Goal: Ask a question: Seek information or help from site administrators or community

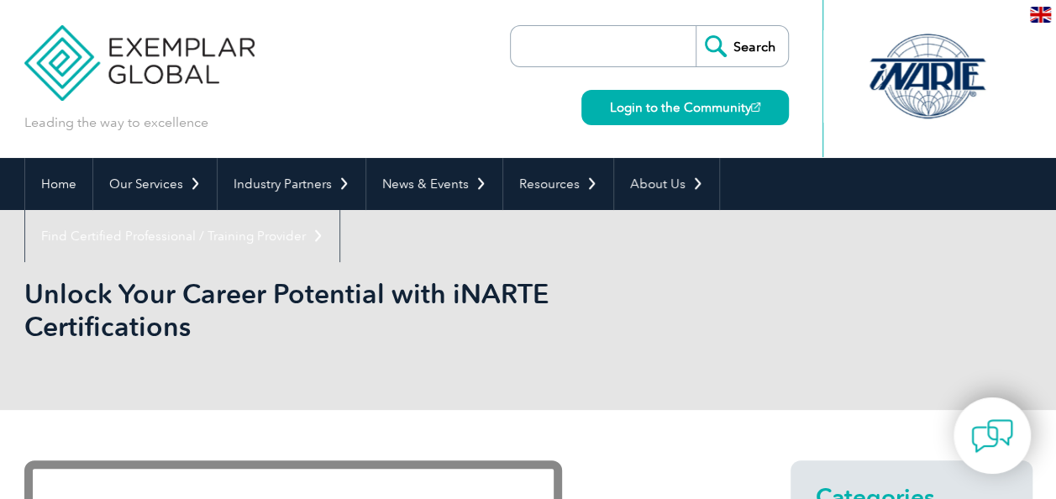
click at [593, 62] on input "search" at bounding box center [607, 46] width 176 height 40
paste input "iNARTE Telecommunications Certification"
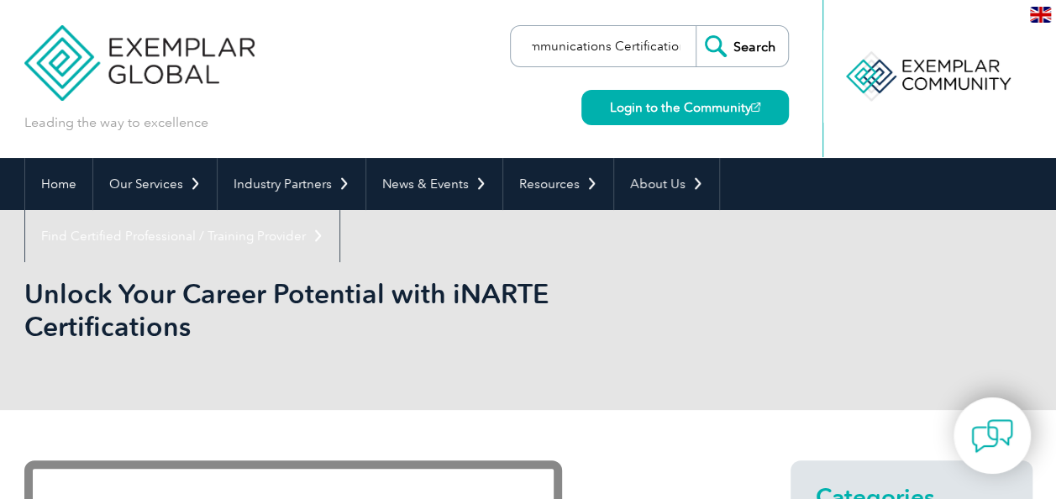
type input "iNARTE Telecommunications Certification"
click at [761, 50] on input "Search" at bounding box center [741, 46] width 92 height 40
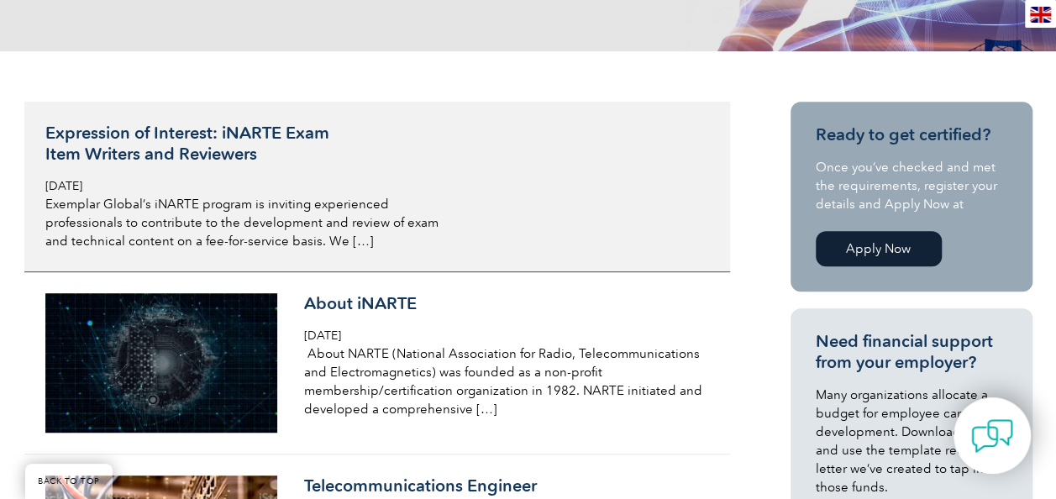
scroll to position [420, 0]
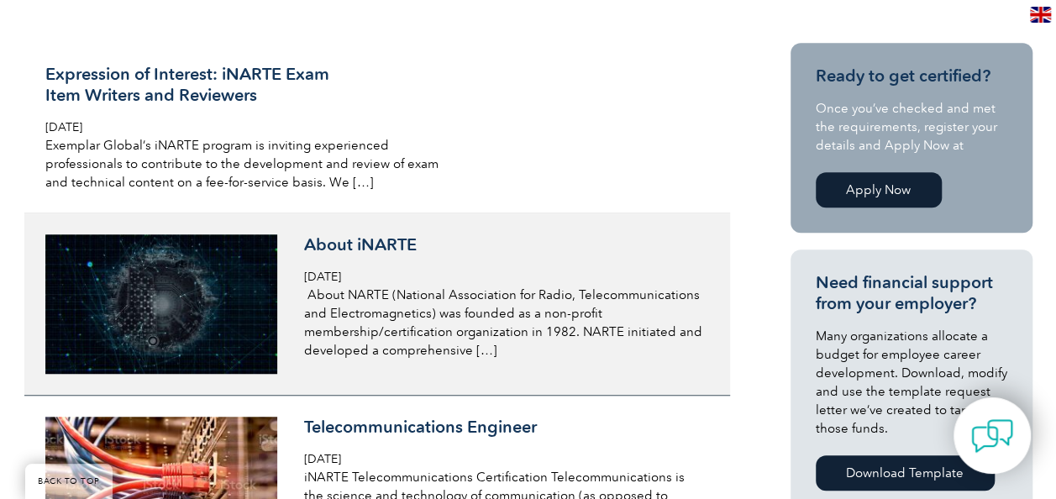
click at [321, 235] on h3 "About iNARTE" at bounding box center [503, 244] width 398 height 21
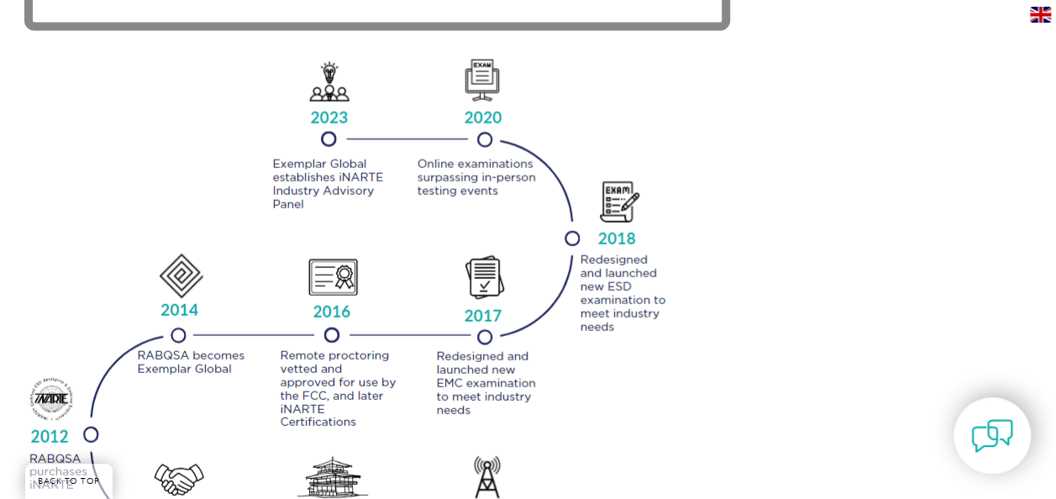
scroll to position [1848, 0]
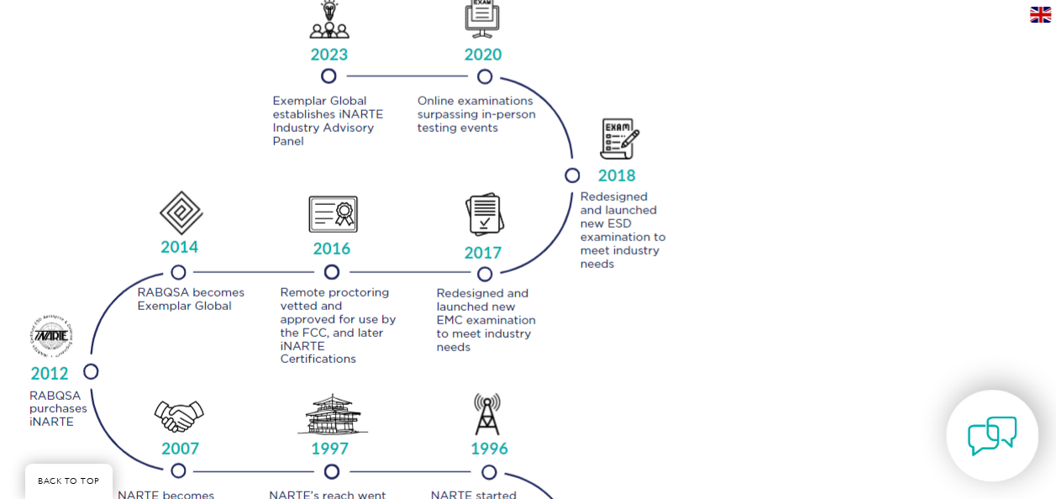
click at [1008, 434] on img at bounding box center [992, 436] width 50 height 50
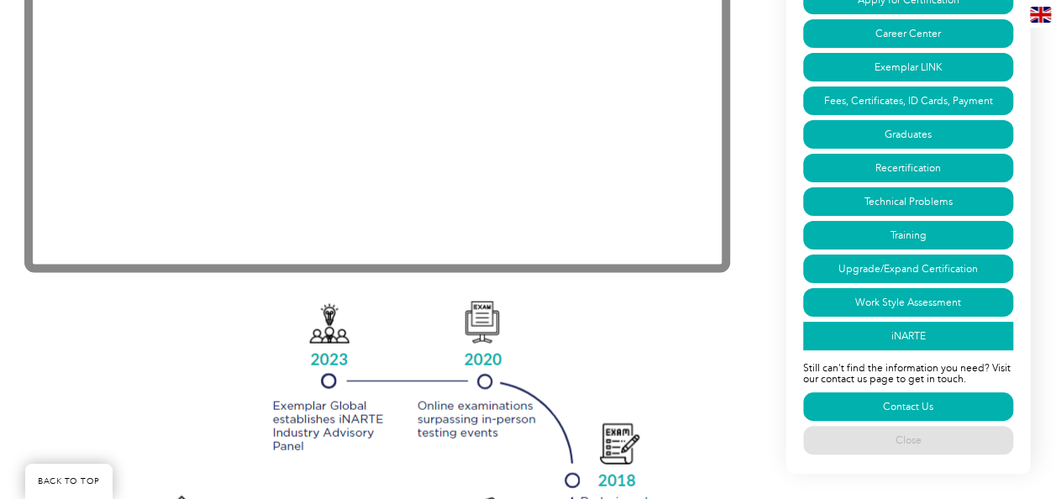
scroll to position [1428, 0]
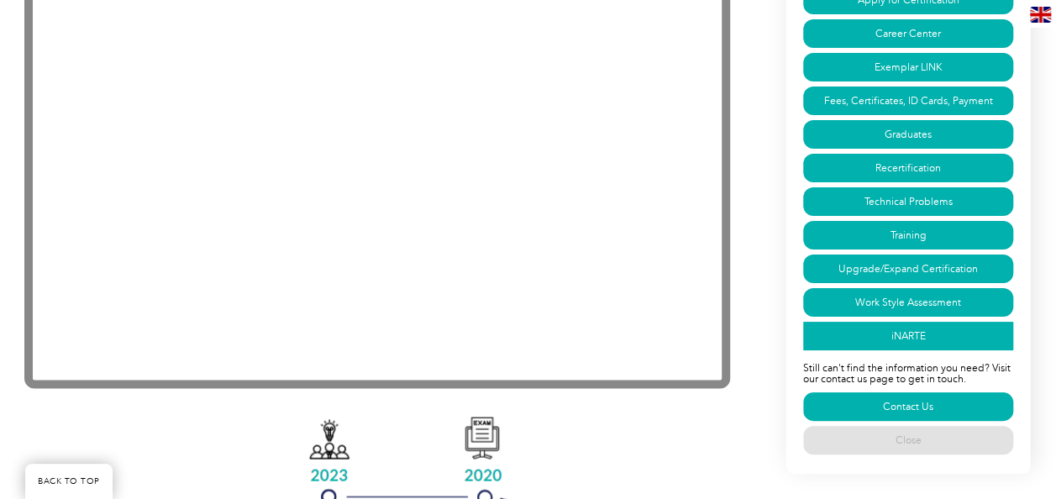
click at [953, 326] on link "iNARTE" at bounding box center [908, 336] width 210 height 29
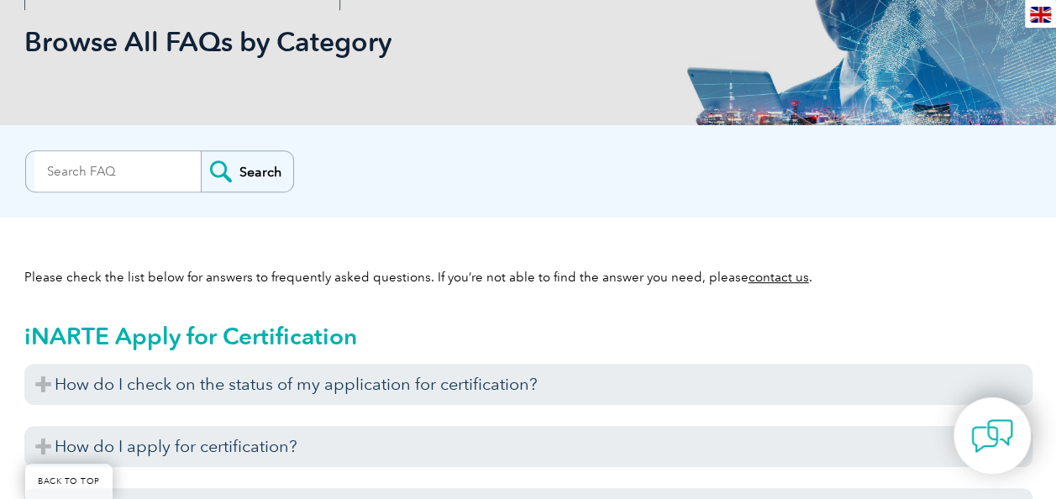
scroll to position [336, 0]
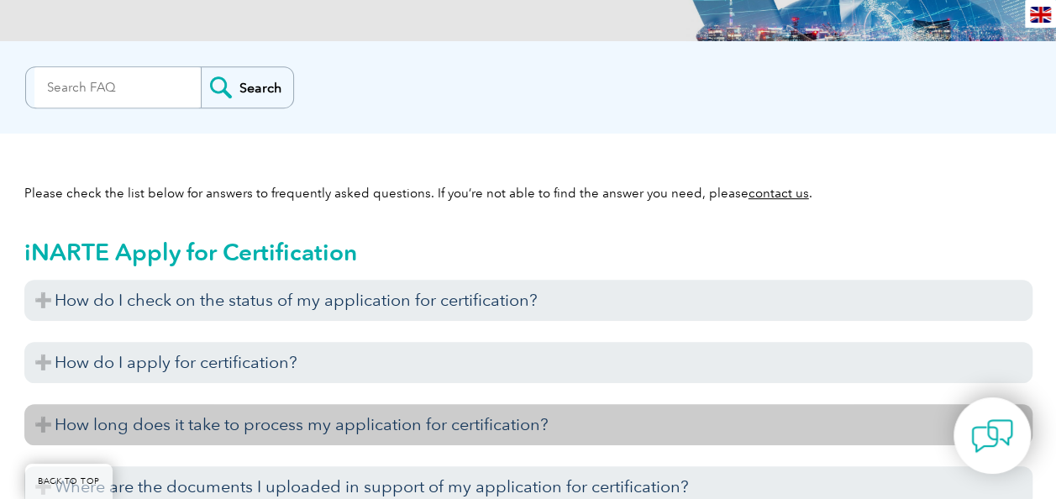
click at [223, 406] on h3 "How long does it take to process my application for certification?" at bounding box center [528, 424] width 1008 height 41
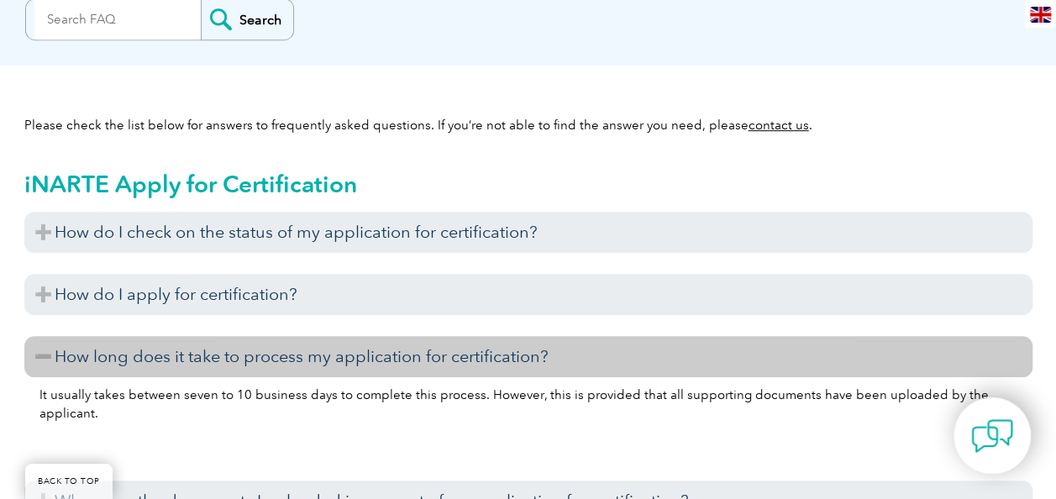
scroll to position [420, 0]
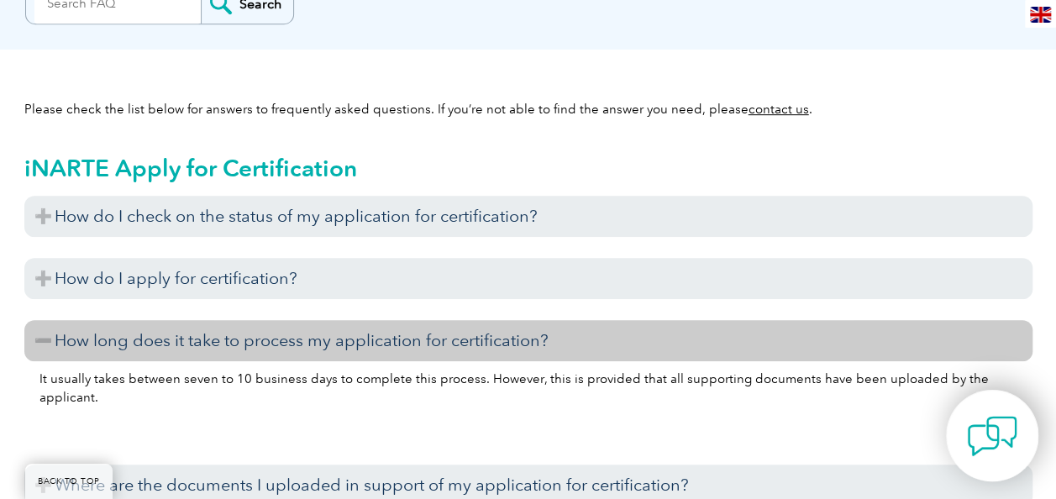
click at [991, 433] on img at bounding box center [992, 436] width 50 height 50
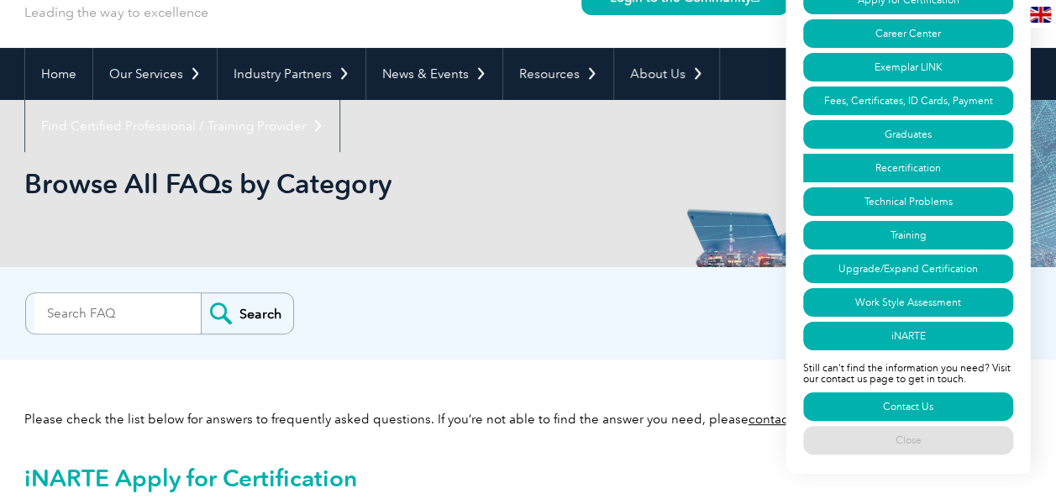
scroll to position [84, 0]
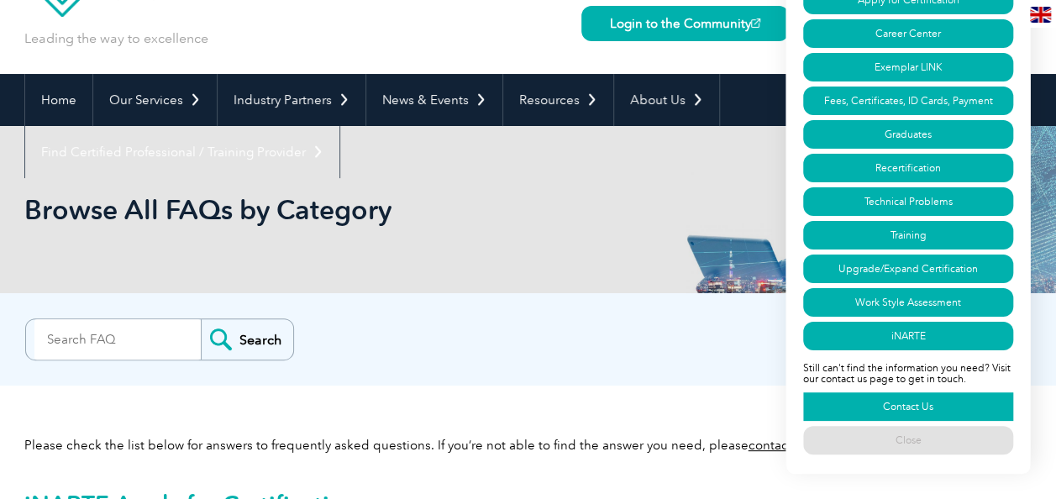
click at [936, 402] on link "Contact Us" at bounding box center [908, 406] width 210 height 29
click at [642, 89] on link "About Us" at bounding box center [666, 100] width 105 height 52
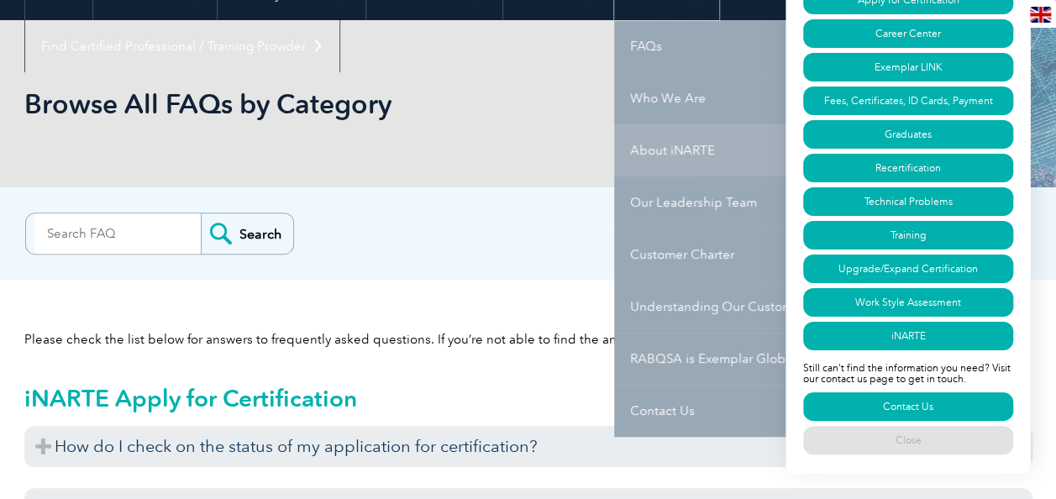
scroll to position [252, 0]
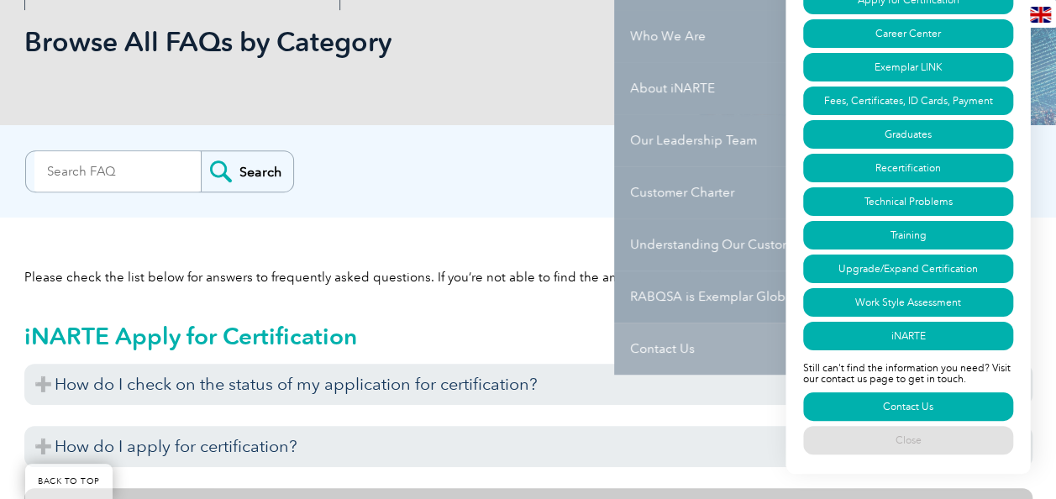
click at [650, 348] on link "Contact Us" at bounding box center [740, 349] width 252 height 52
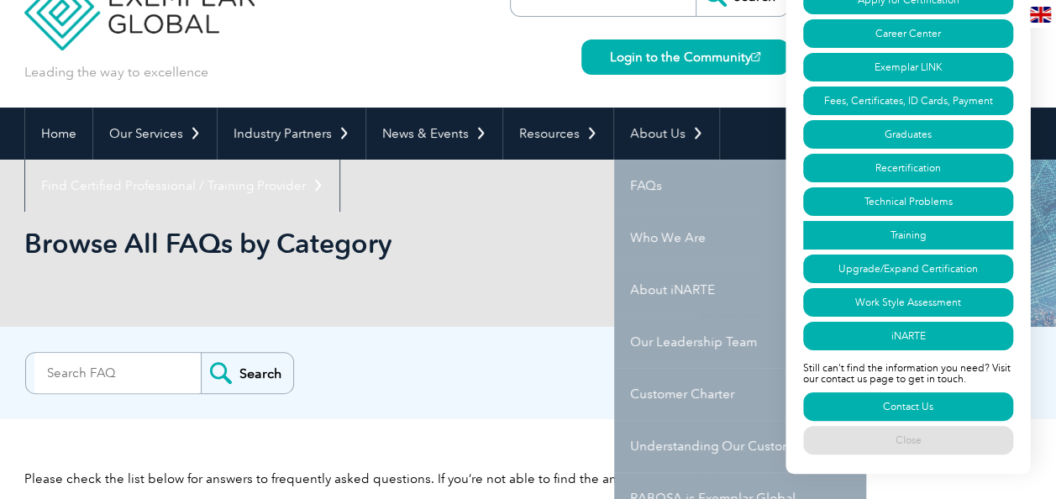
scroll to position [0, 0]
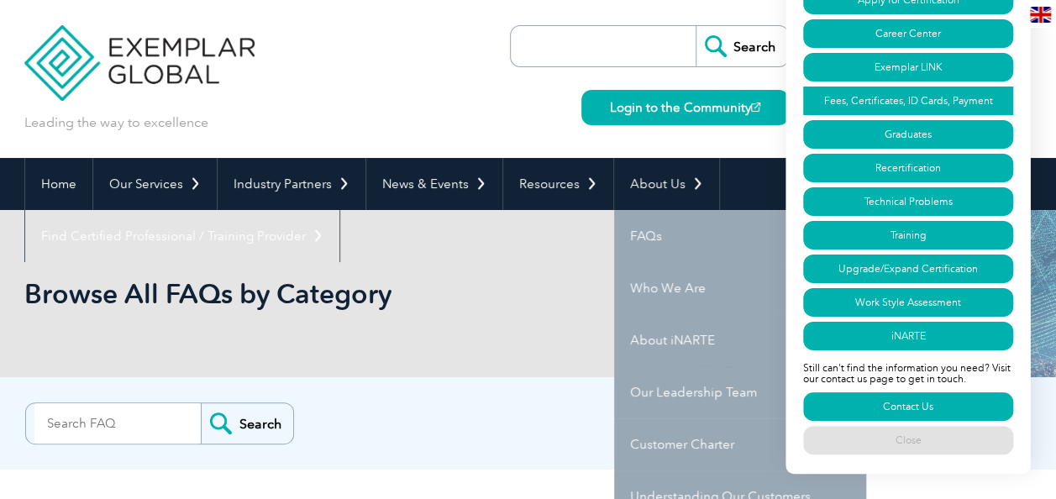
click at [929, 103] on link "Fees, Certificates, ID Cards, Payment" at bounding box center [908, 101] width 210 height 29
click at [939, 446] on link "Close" at bounding box center [908, 440] width 210 height 29
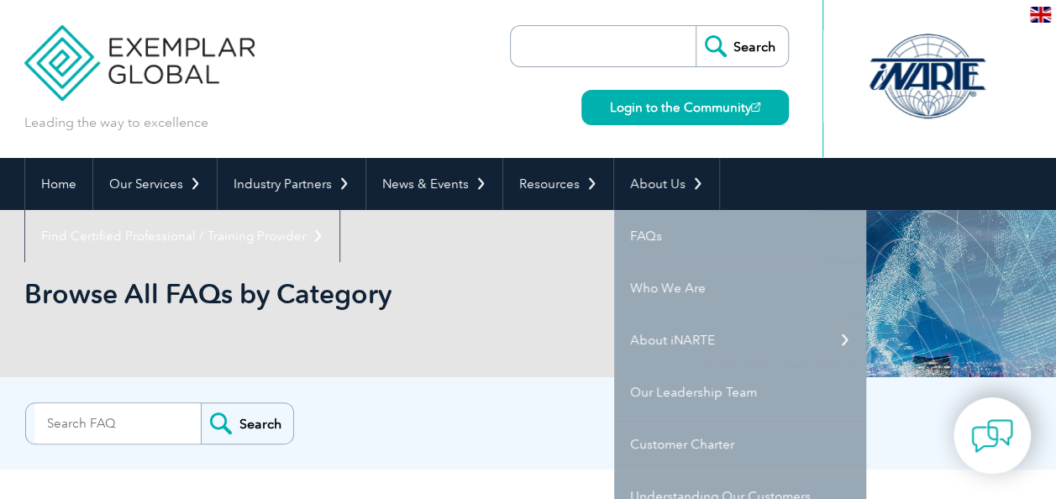
click at [978, 422] on img at bounding box center [992, 436] width 42 height 42
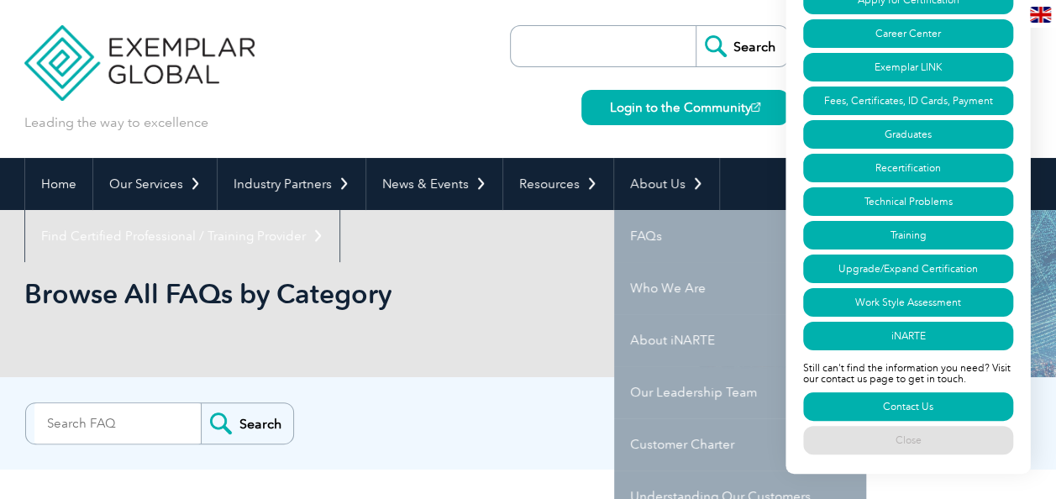
click at [1016, 109] on div "Have a question? Search our FAQs: Search Our FAQs page can answer some of the m…" at bounding box center [907, 158] width 245 height 632
click at [1015, 102] on div "Have a question? Search our FAQs: Search Our FAQs page can answer some of the m…" at bounding box center [907, 158] width 245 height 632
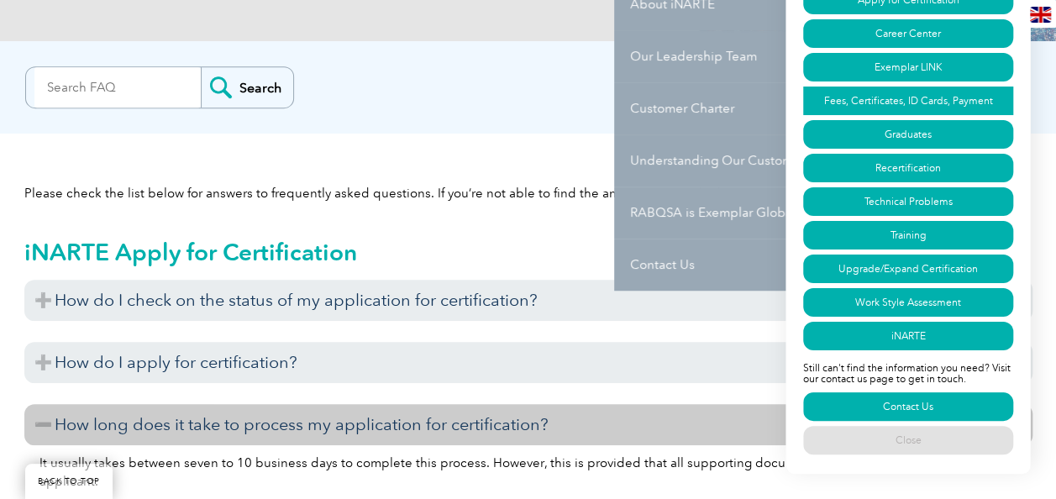
scroll to position [588, 0]
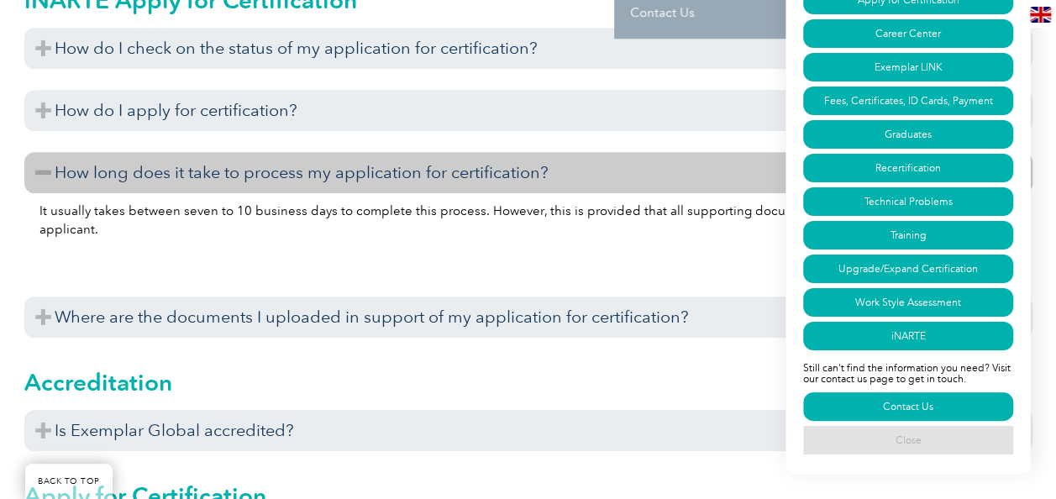
click at [853, 448] on link "Close" at bounding box center [908, 440] width 210 height 29
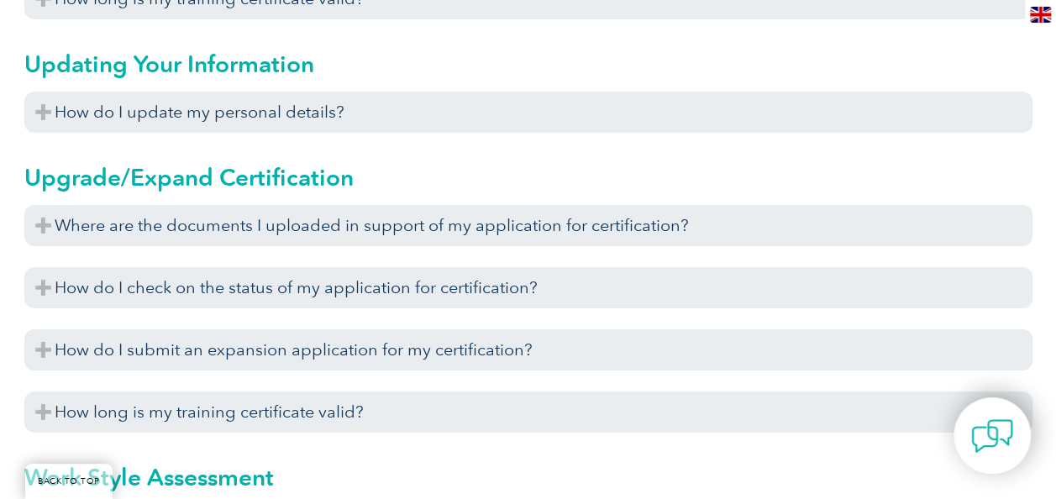
scroll to position [6852, 0]
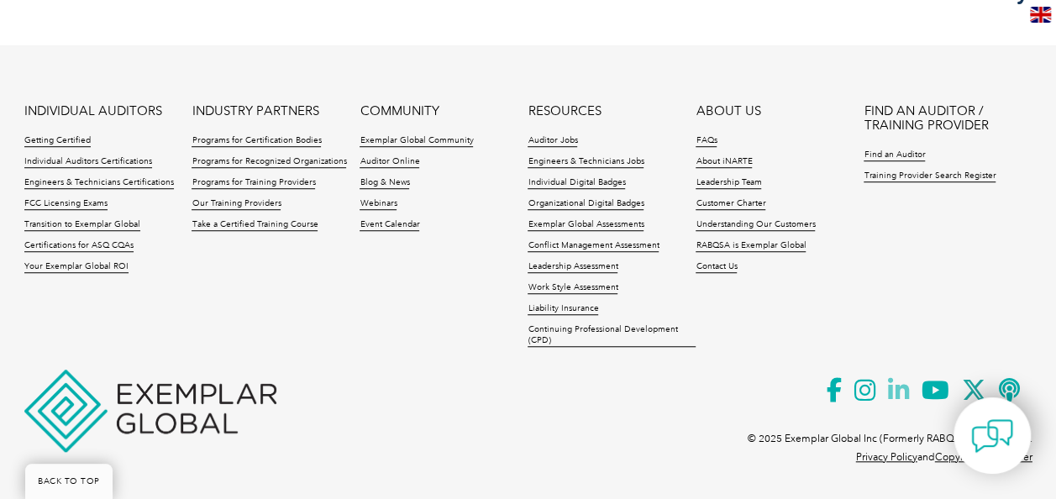
click at [899, 378] on icon at bounding box center [905, 390] width 34 height 41
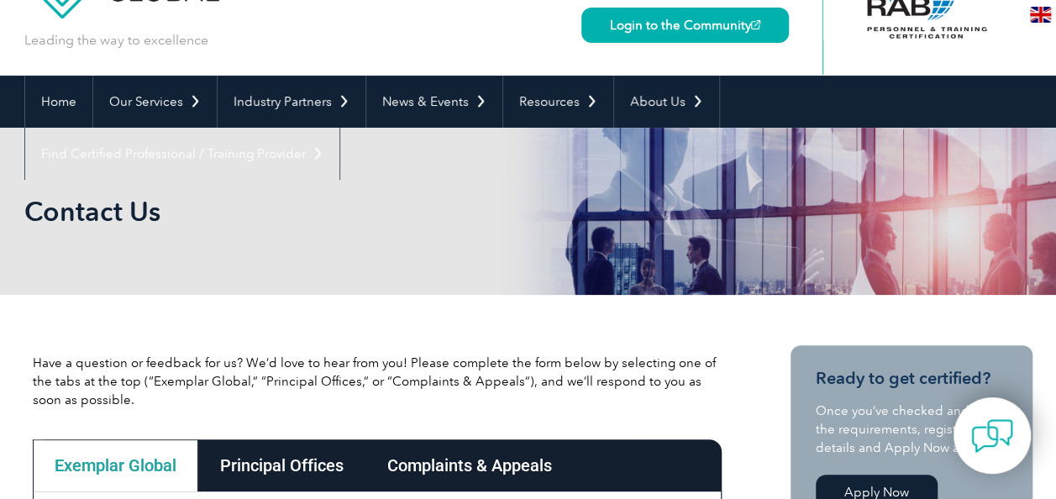
scroll to position [57, 0]
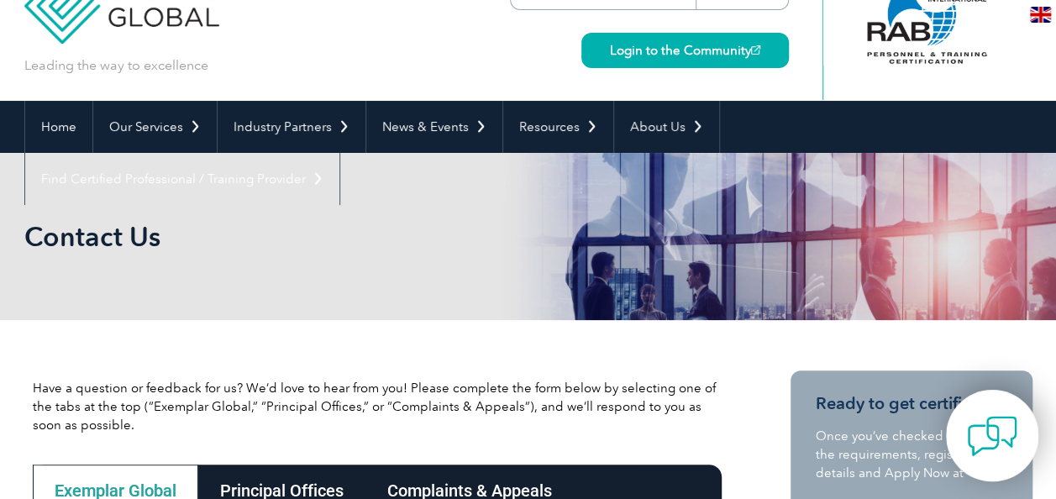
click at [1018, 448] on div at bounding box center [992, 436] width 92 height 92
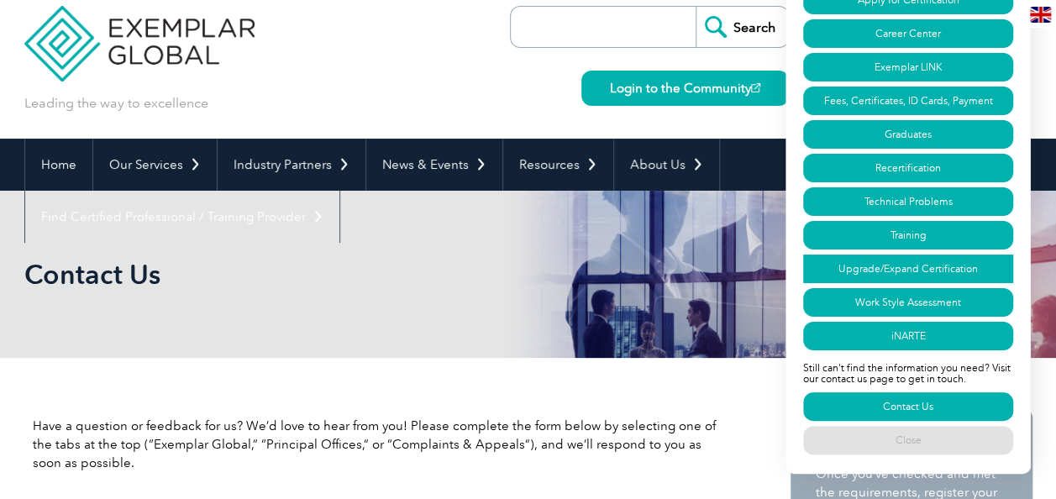
scroll to position [0, 0]
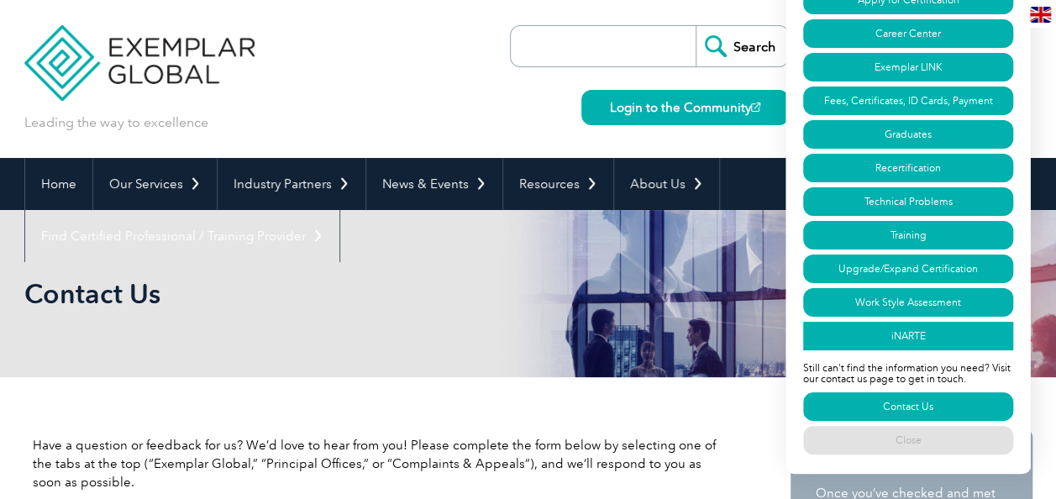
click at [937, 328] on link "iNARTE" at bounding box center [908, 336] width 210 height 29
drag, startPoint x: 402, startPoint y: 25, endPoint x: 413, endPoint y: 44, distance: 21.5
click at [401, 25] on div "Leading the way to excellence Search Login to the Community ▼" at bounding box center [528, 79] width 1008 height 158
click at [576, 103] on div "Login to the Community" at bounding box center [681, 96] width 216 height 58
click at [945, 438] on link "Close" at bounding box center [908, 440] width 210 height 29
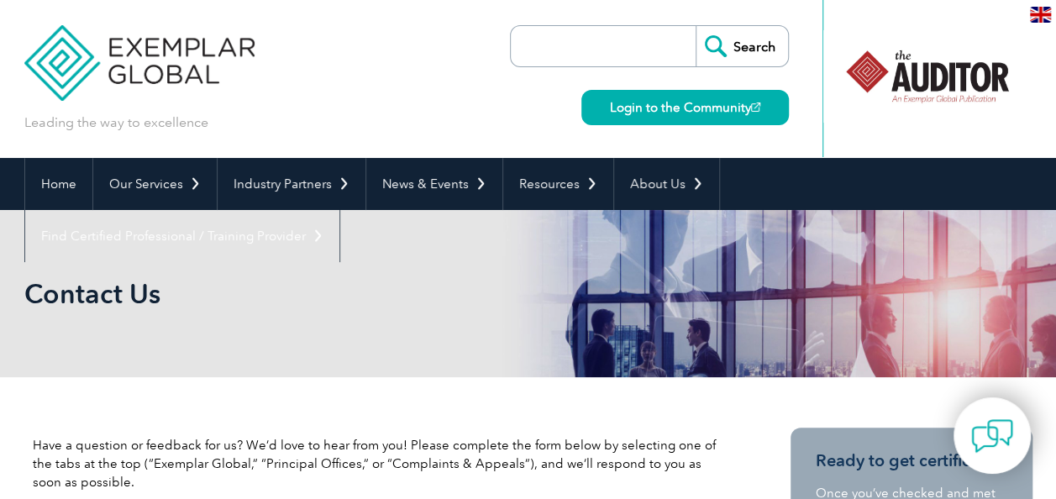
click at [1031, 12] on img at bounding box center [1040, 15] width 21 height 16
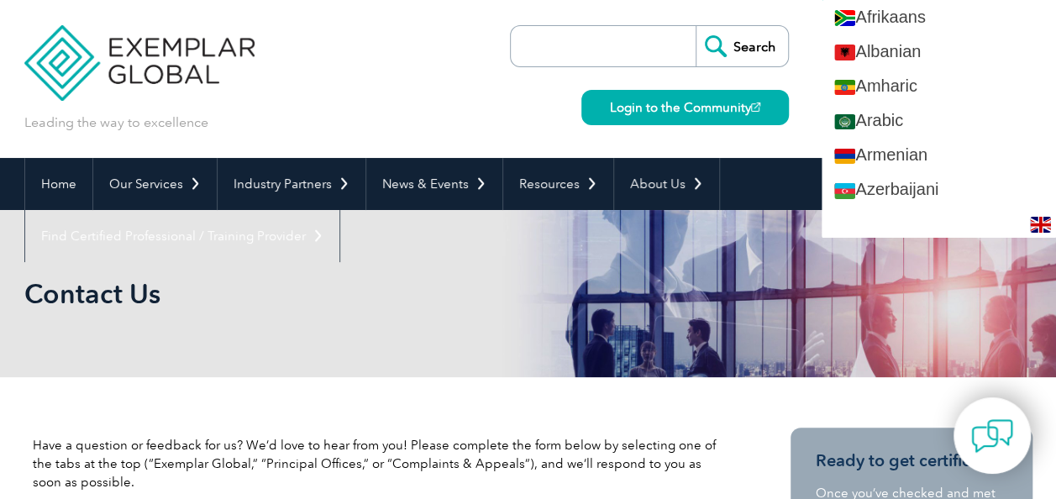
click at [470, 72] on div "Leading the way to excellence Search Login to the Community ▼" at bounding box center [528, 79] width 1008 height 158
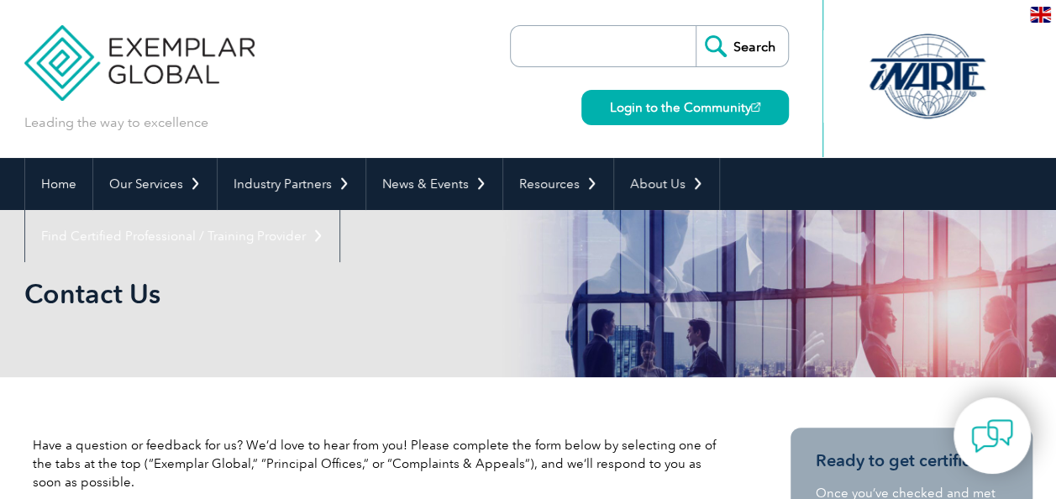
click at [575, 44] on input "search" at bounding box center [607, 46] width 176 height 40
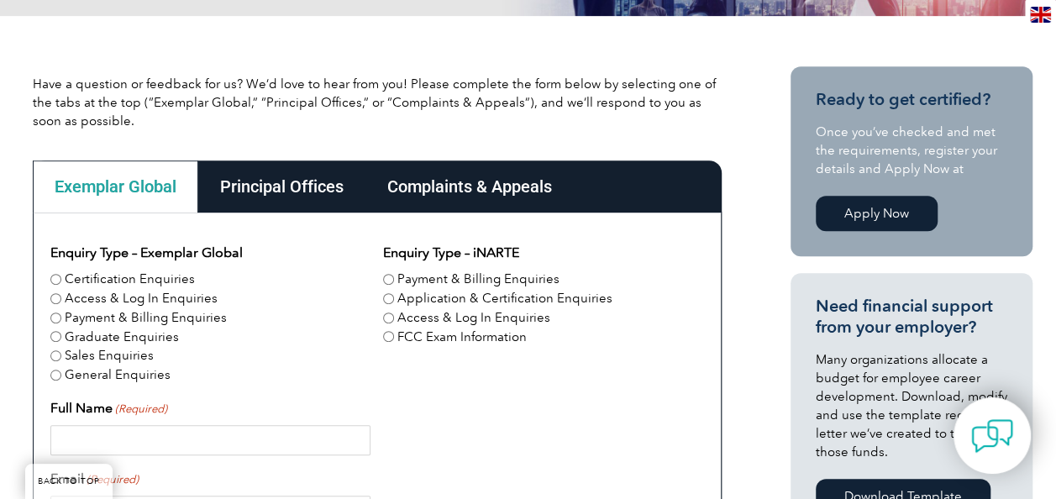
scroll to position [336, 0]
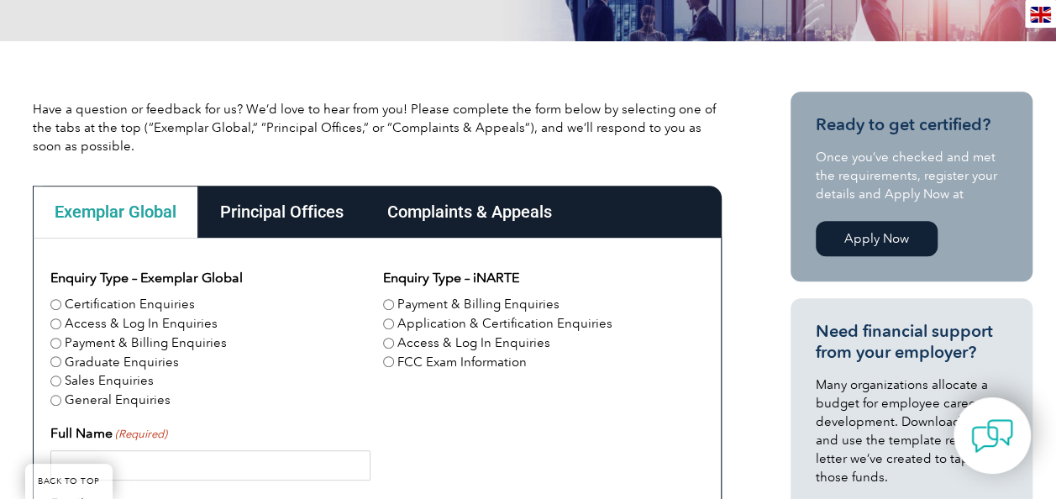
click at [851, 227] on link "Apply Now" at bounding box center [877, 238] width 122 height 35
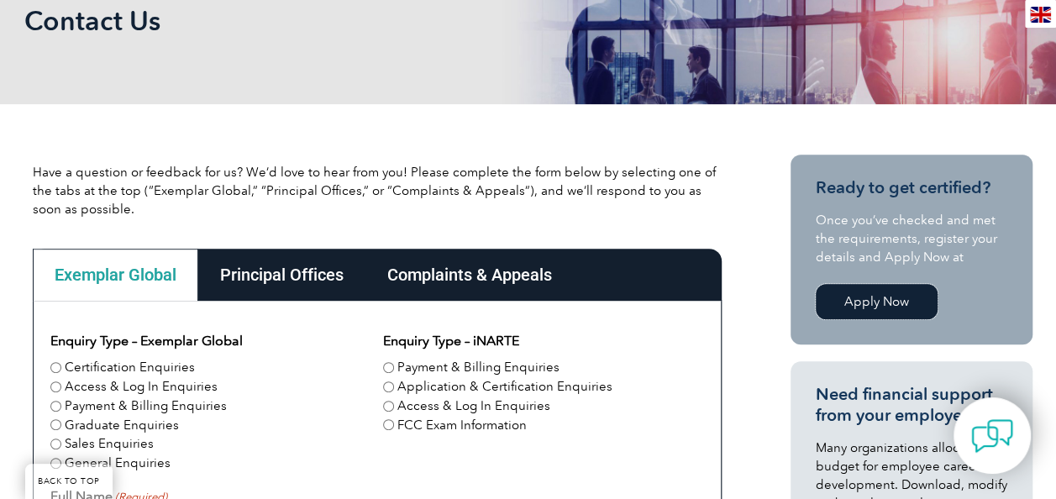
scroll to position [168, 0]
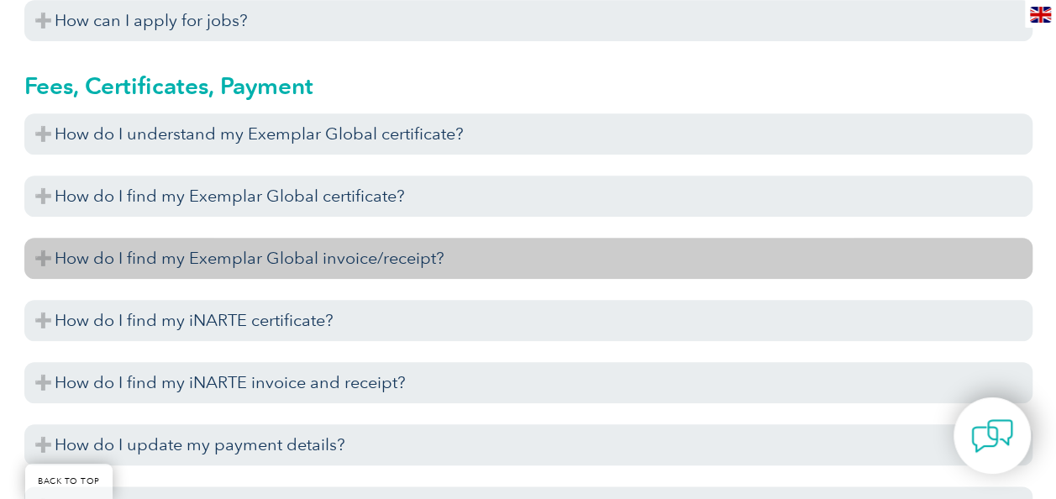
scroll to position [3947, 0]
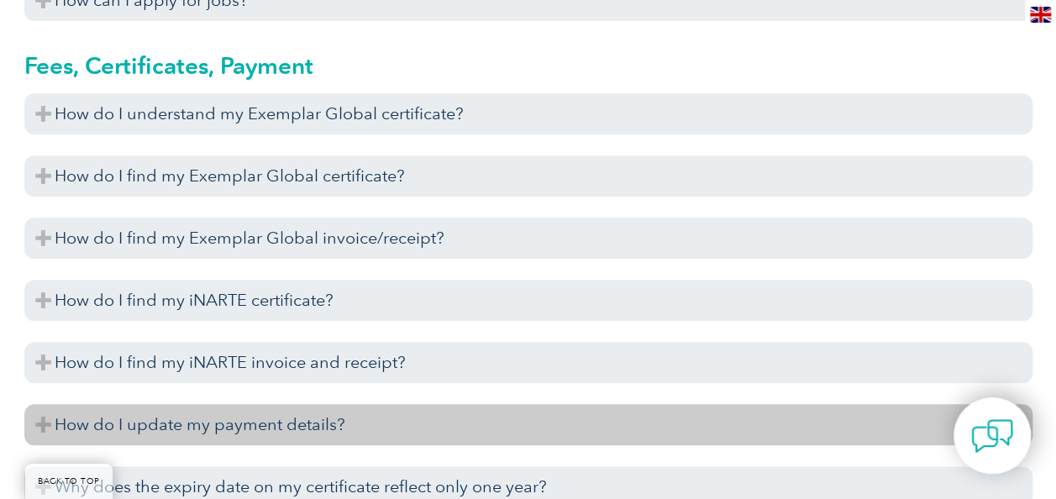
click at [312, 411] on h3 "How do I update my payment details?" at bounding box center [528, 424] width 1008 height 41
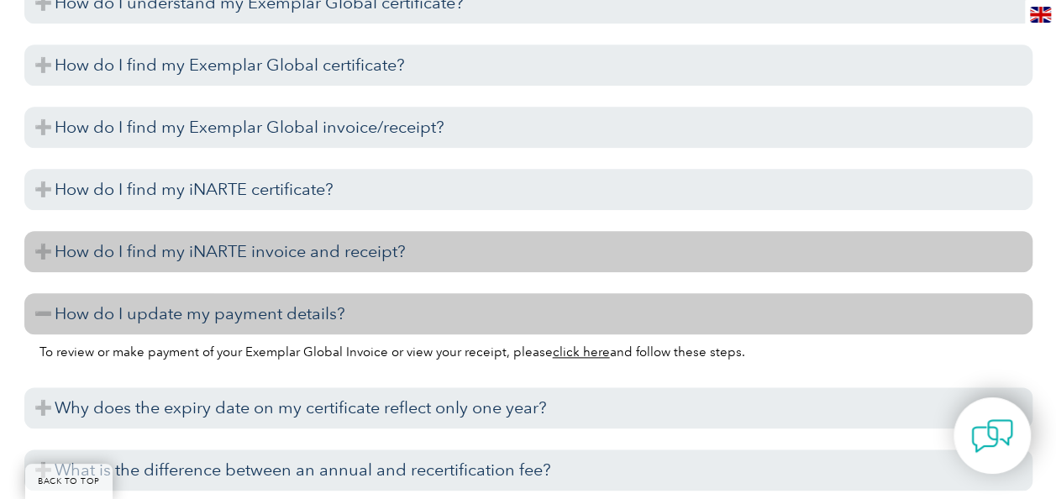
scroll to position [4115, 0]
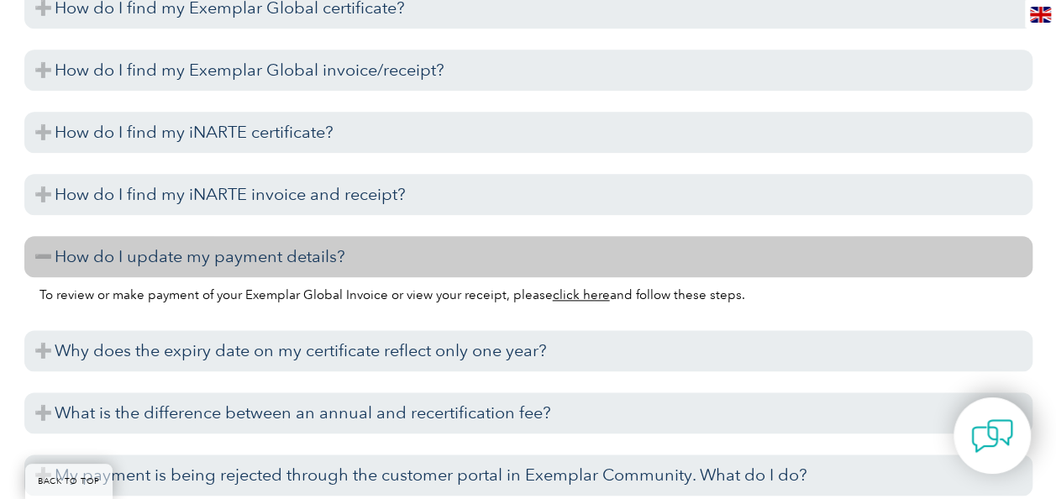
click at [574, 297] on link "click here" at bounding box center [581, 294] width 57 height 15
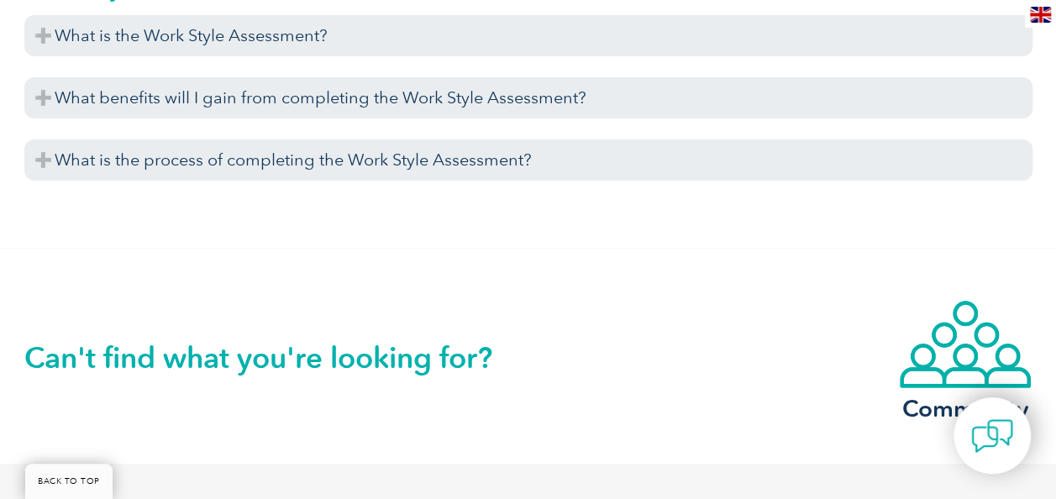
scroll to position [6047, 0]
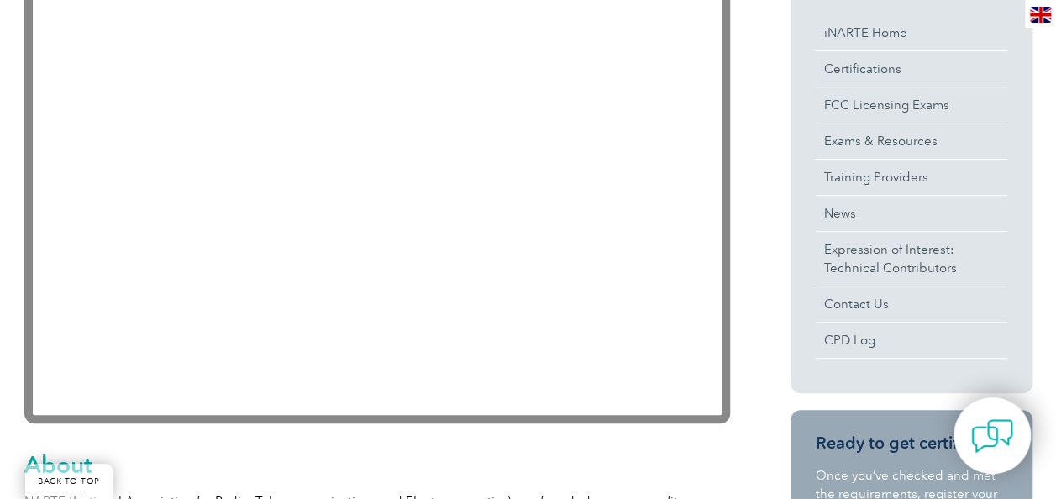
scroll to position [302, 0]
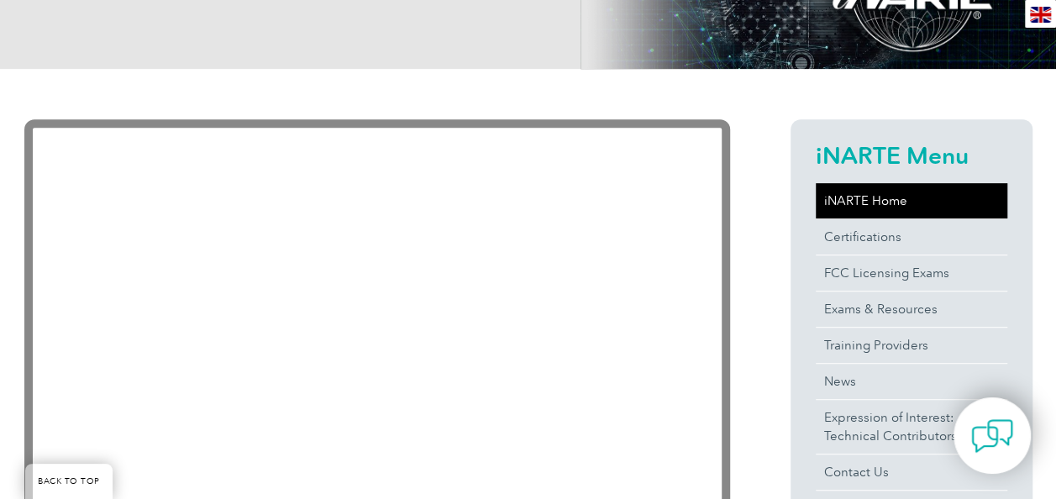
click at [940, 198] on link "iNARTE Home" at bounding box center [911, 200] width 191 height 35
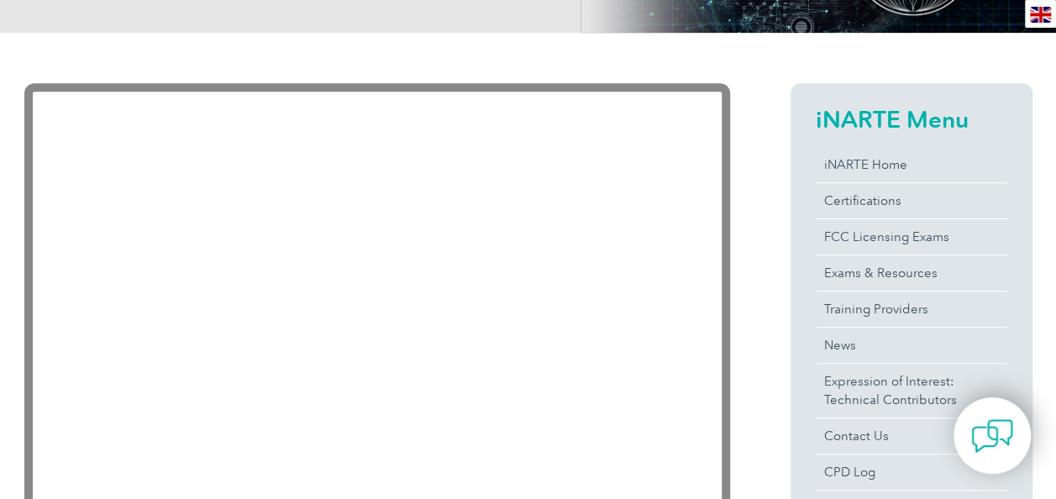
scroll to position [391, 0]
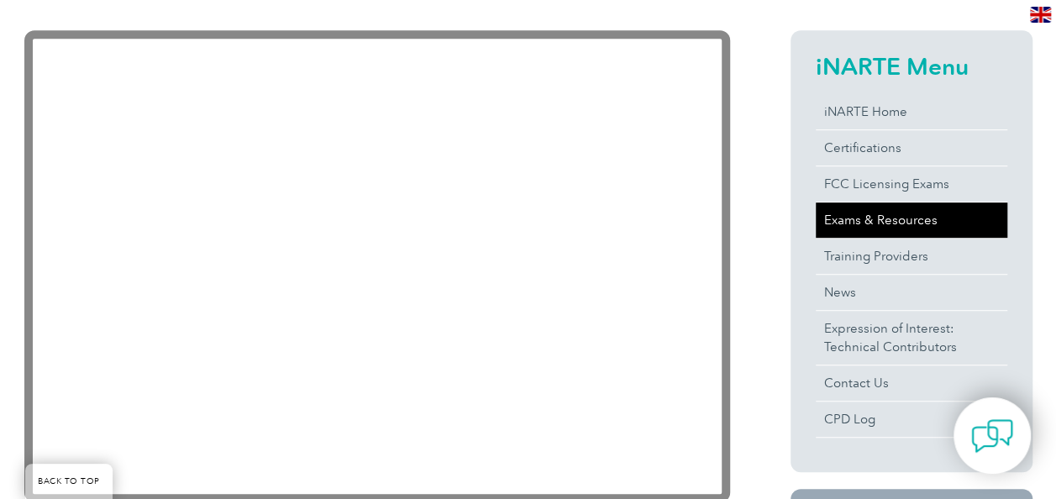
click at [894, 223] on link "Exams & Resources" at bounding box center [911, 219] width 191 height 35
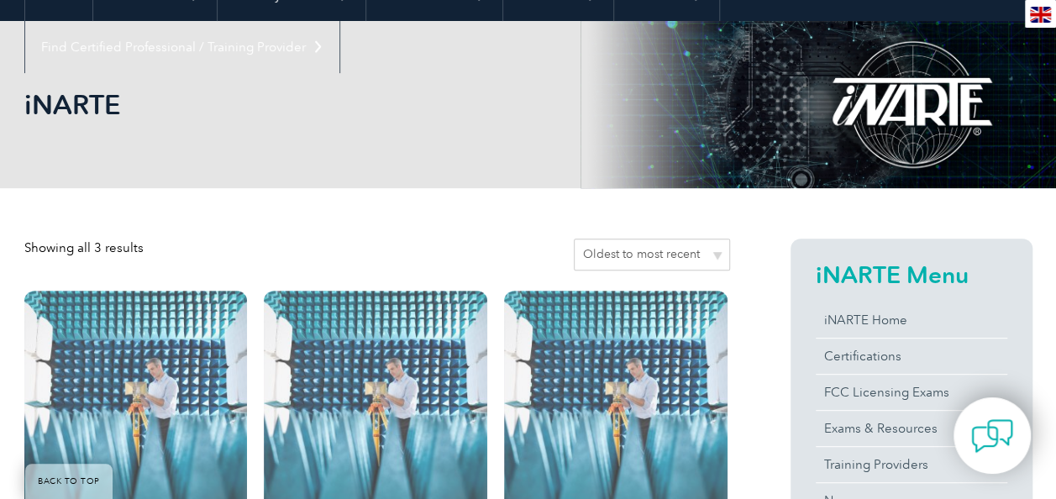
scroll to position [252, 0]
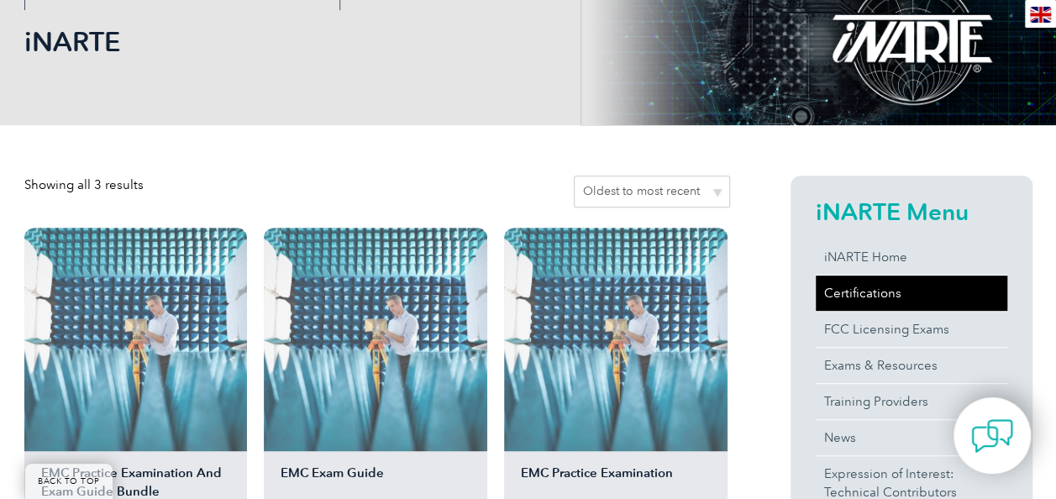
click at [837, 286] on link "Certifications" at bounding box center [911, 292] width 191 height 35
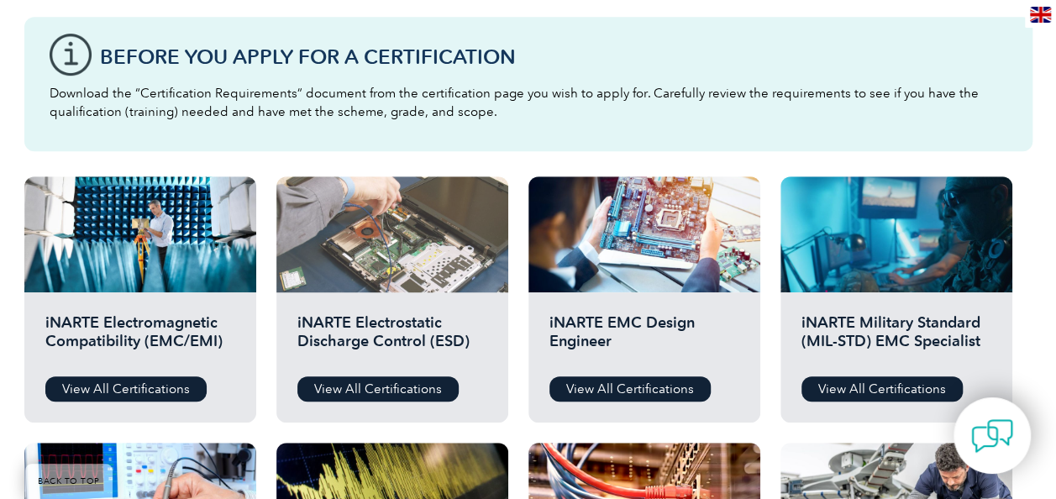
scroll to position [420, 0]
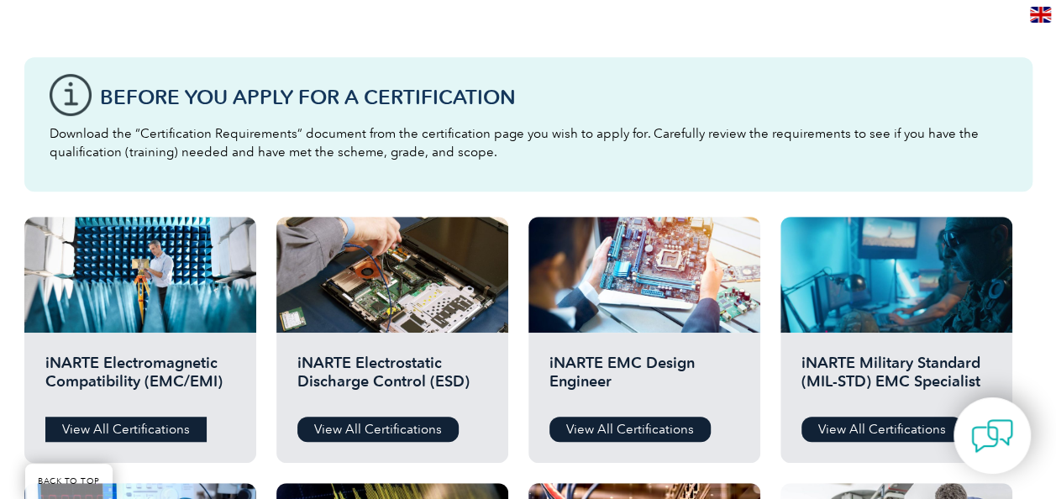
click at [143, 427] on link "View All Certifications" at bounding box center [125, 429] width 161 height 25
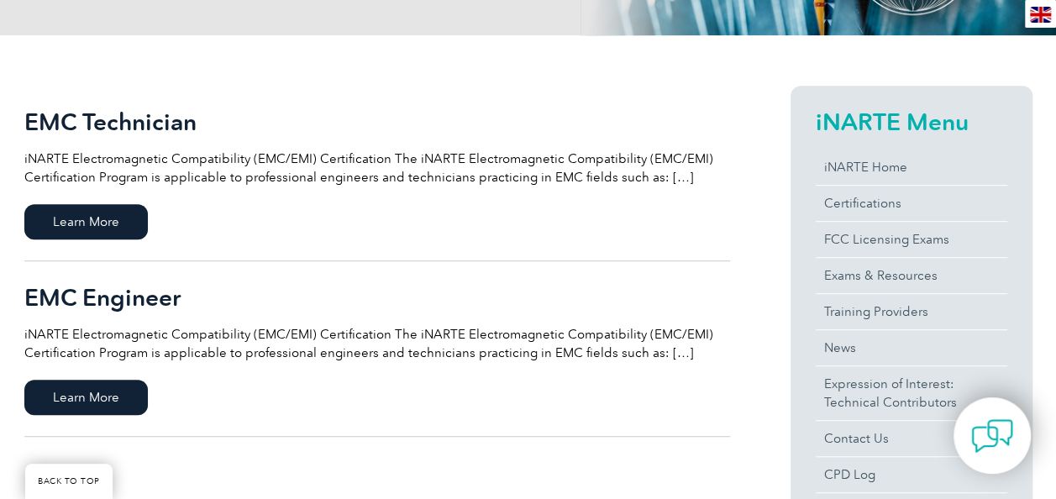
scroll to position [420, 0]
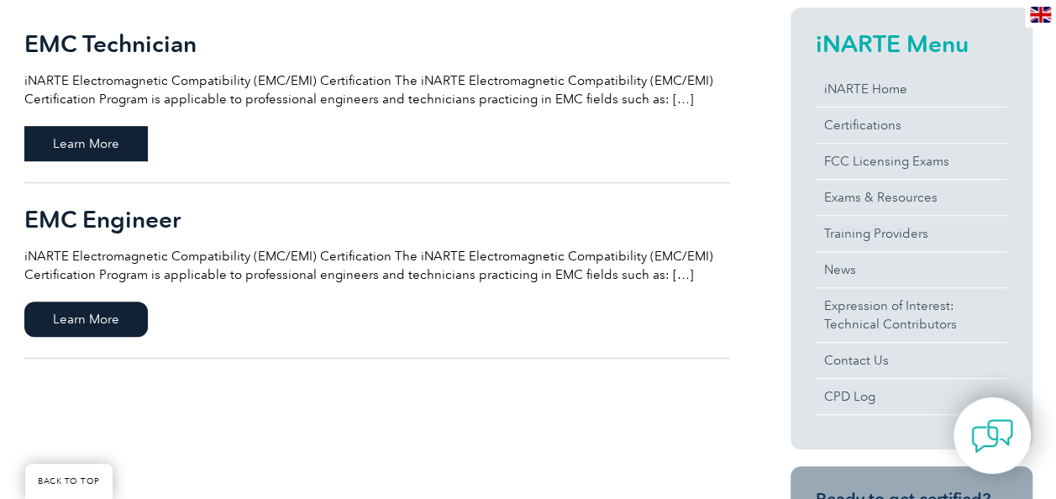
click at [67, 140] on span "Learn More" at bounding box center [85, 143] width 123 height 35
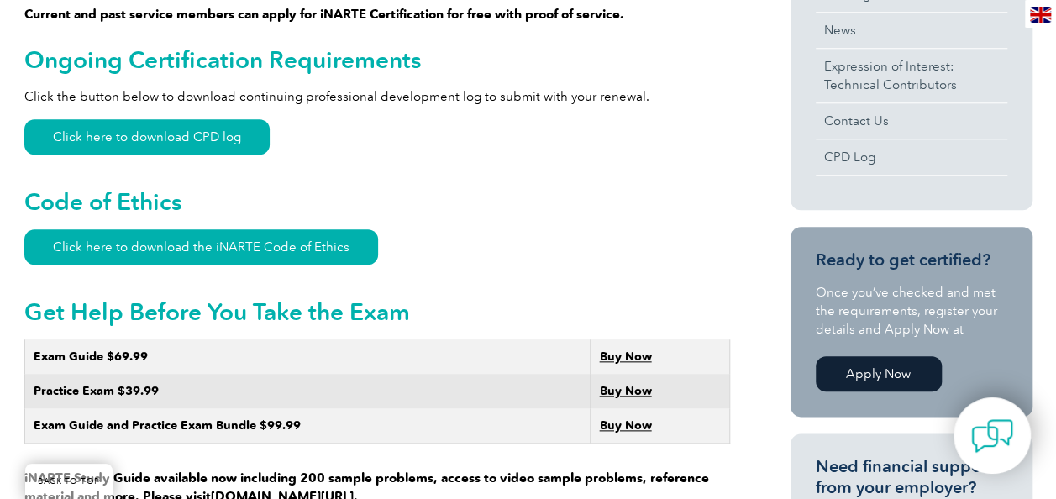
scroll to position [756, 0]
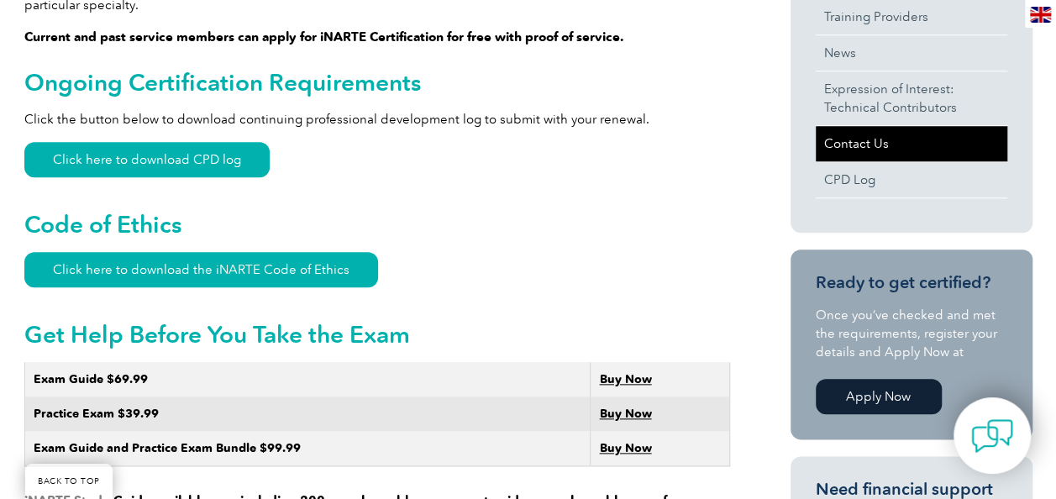
click at [845, 136] on link "Contact Us" at bounding box center [911, 143] width 191 height 35
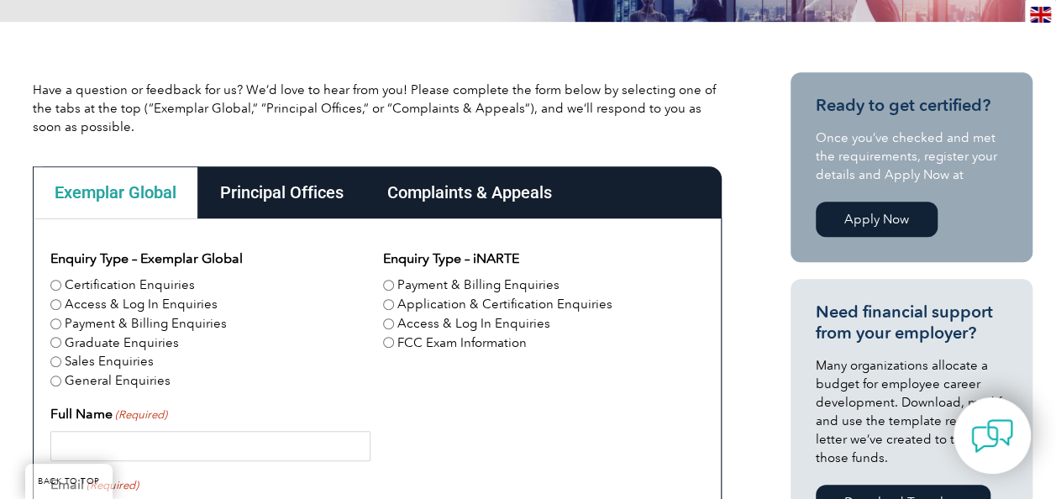
scroll to position [393, 0]
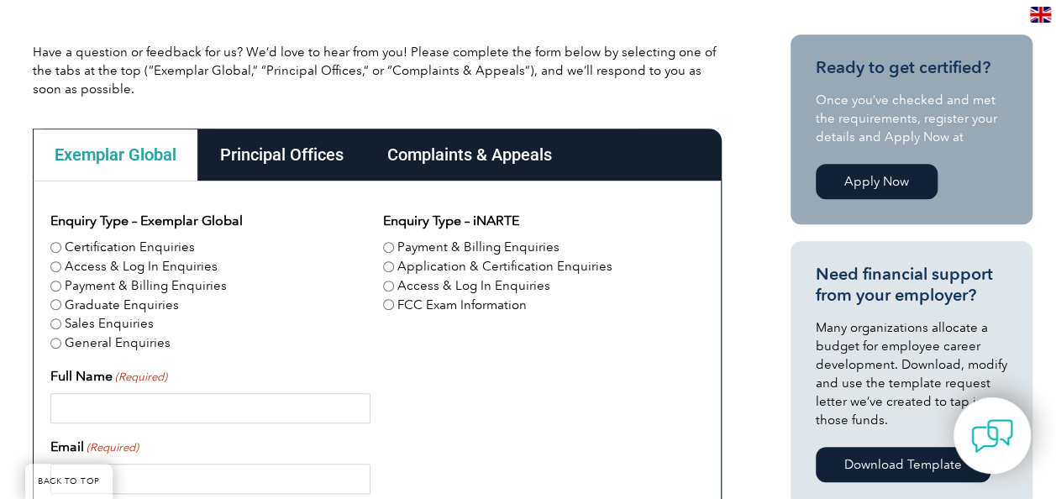
click at [113, 245] on label "Certification Enquiries" at bounding box center [130, 247] width 130 height 19
click at [61, 245] on input "Certification Enquiries" at bounding box center [55, 247] width 11 height 11
radio input "true"
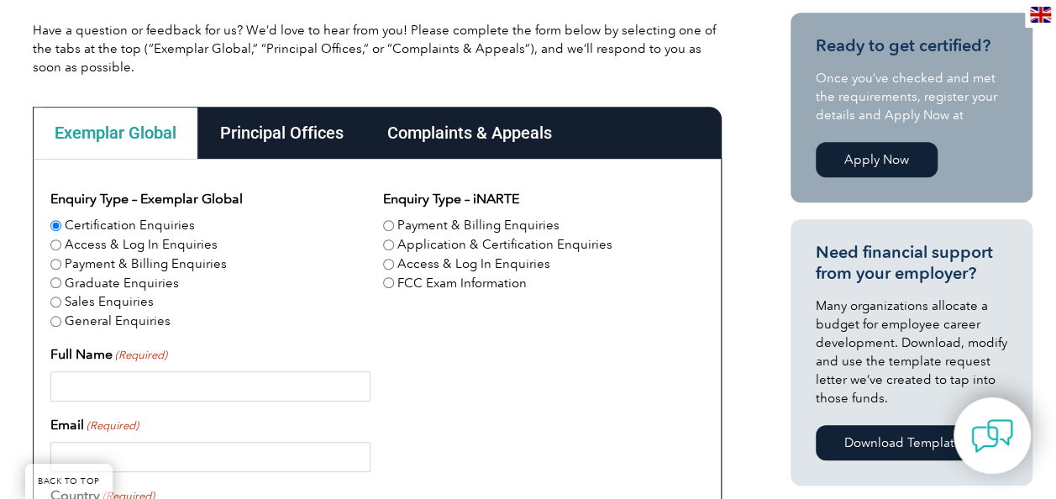
scroll to position [477, 0]
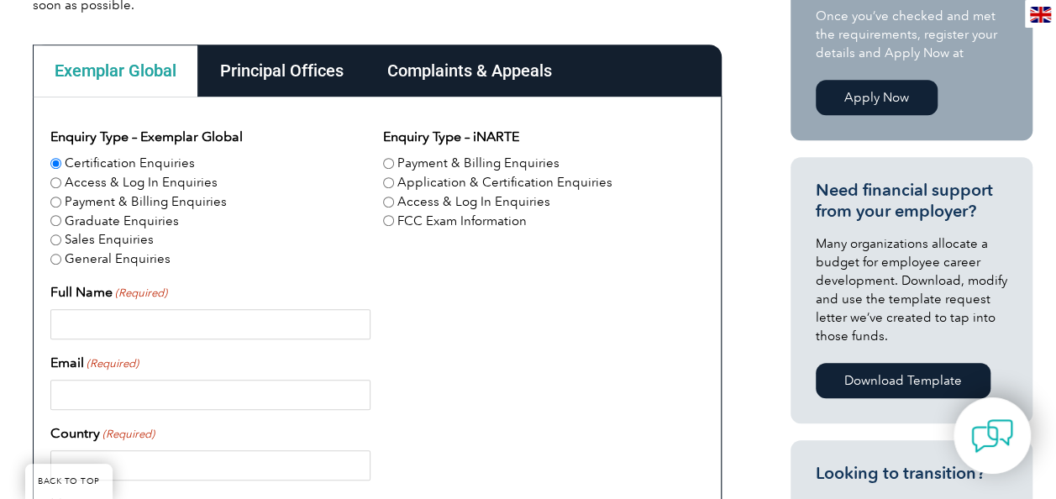
click at [228, 314] on input "Full Name (Required)" at bounding box center [210, 324] width 320 height 30
type input "muhammad yousuf"
type input "yousufakram1986@hotmail.com"
type input "France"
type input "0503571134"
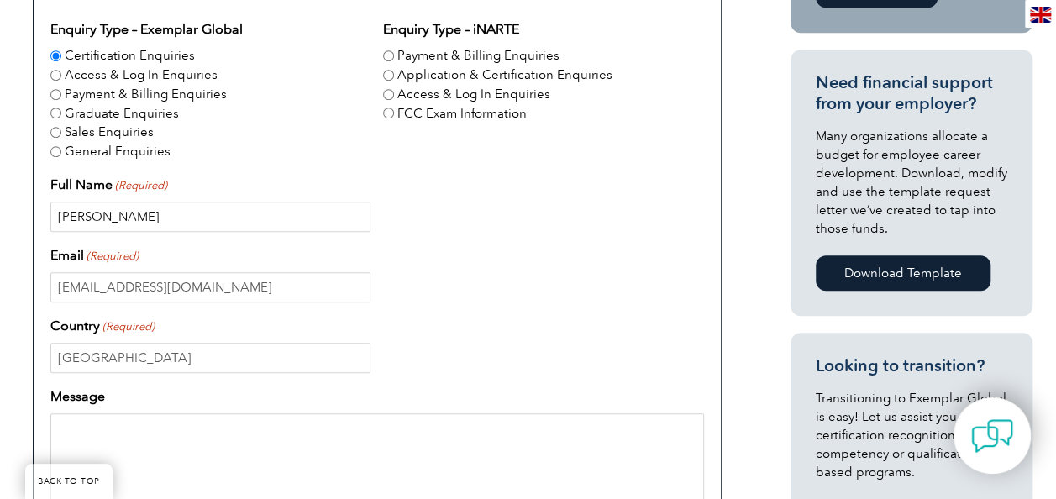
scroll to position [645, 0]
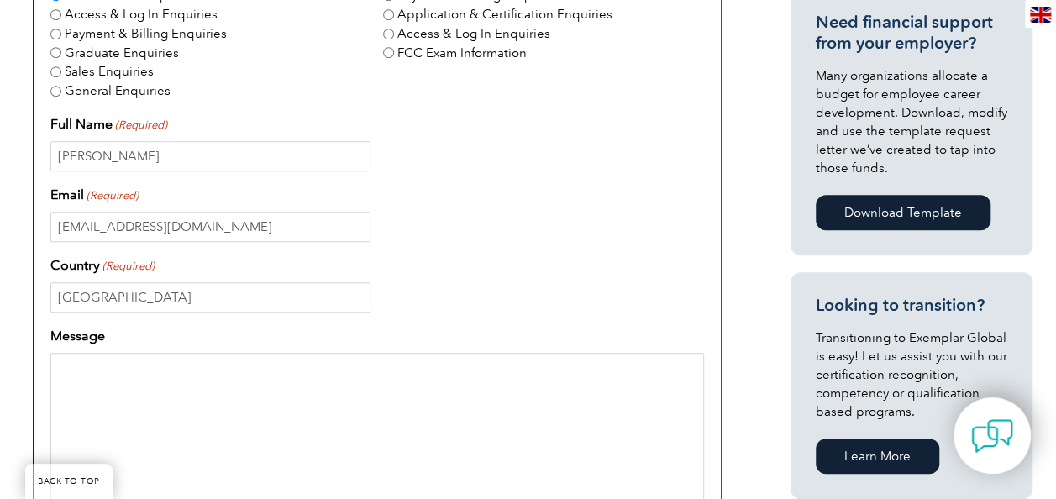
click at [254, 359] on textarea "Message" at bounding box center [376, 433] width 653 height 161
paste textarea "iNARTE Telecommunications Certification"
click at [317, 364] on textarea "iNARTE Telecommunications Certification" at bounding box center [376, 433] width 653 height 161
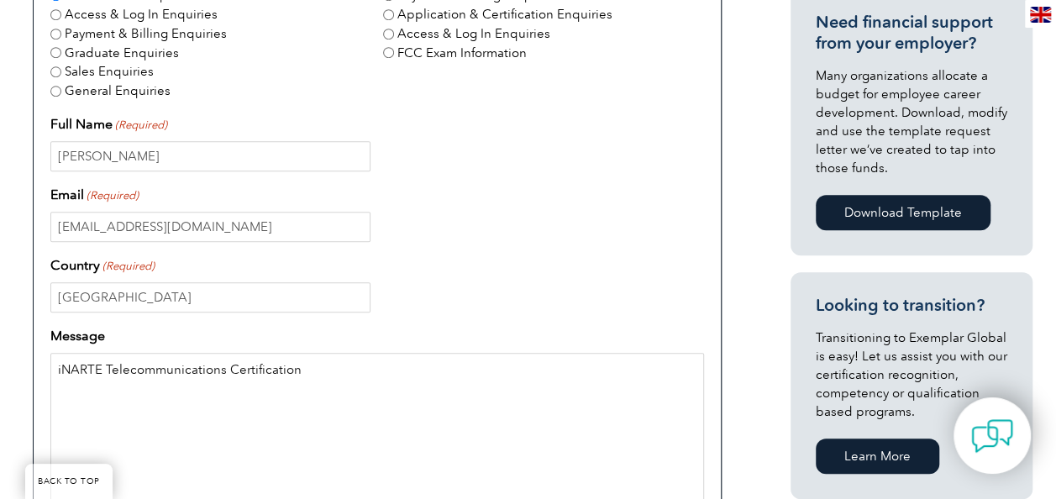
paste textarea "- EXAM International Association for Radio, Telecommunications and Electromagne…"
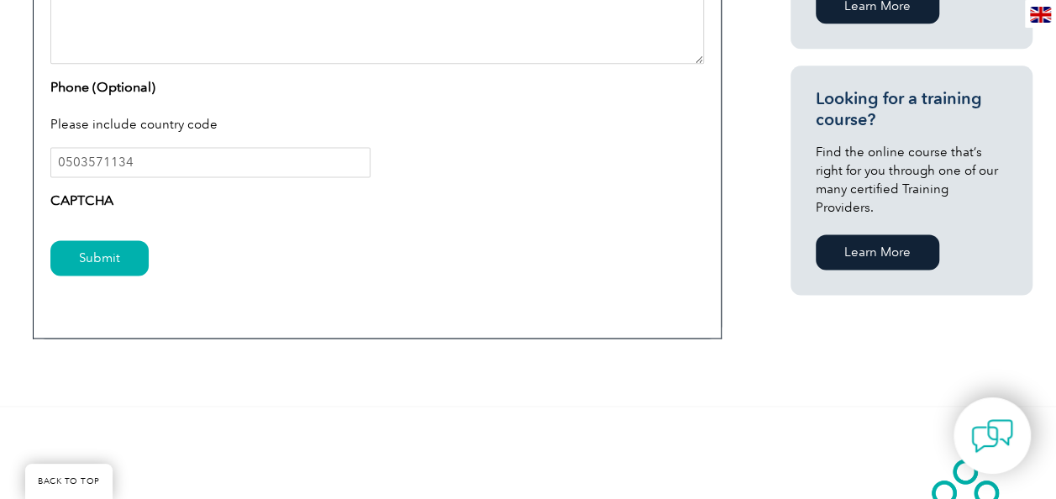
scroll to position [981, 0]
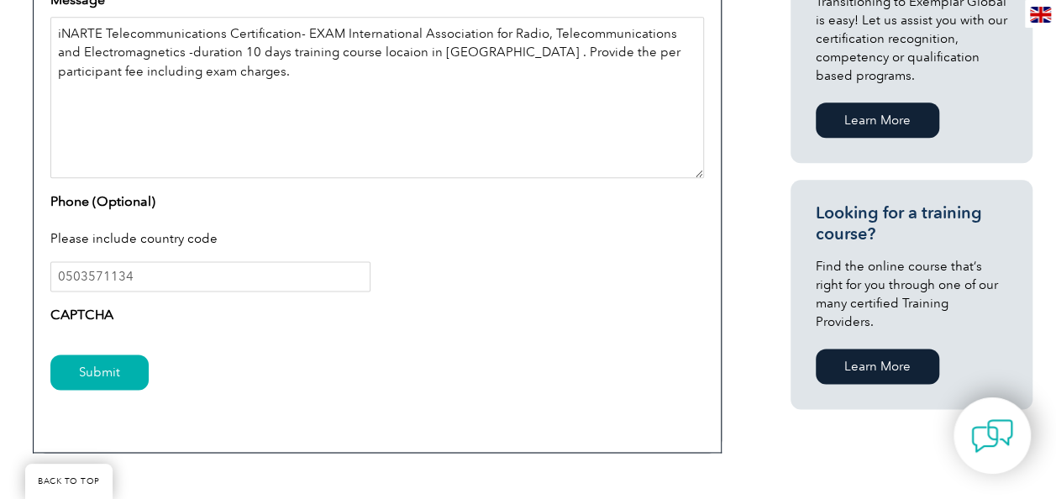
type textarea "iNARTE Telecommunications Certification- EXAM International Association for Rad…"
click at [90, 322] on label "CAPTCHA" at bounding box center [81, 315] width 63 height 20
click at [94, 367] on input "Submit" at bounding box center [99, 371] width 98 height 35
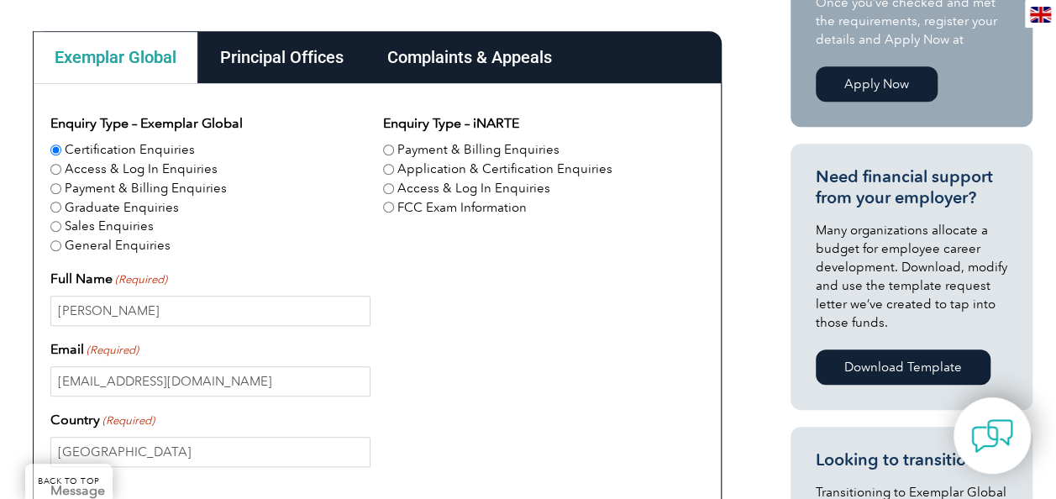
scroll to position [393, 0]
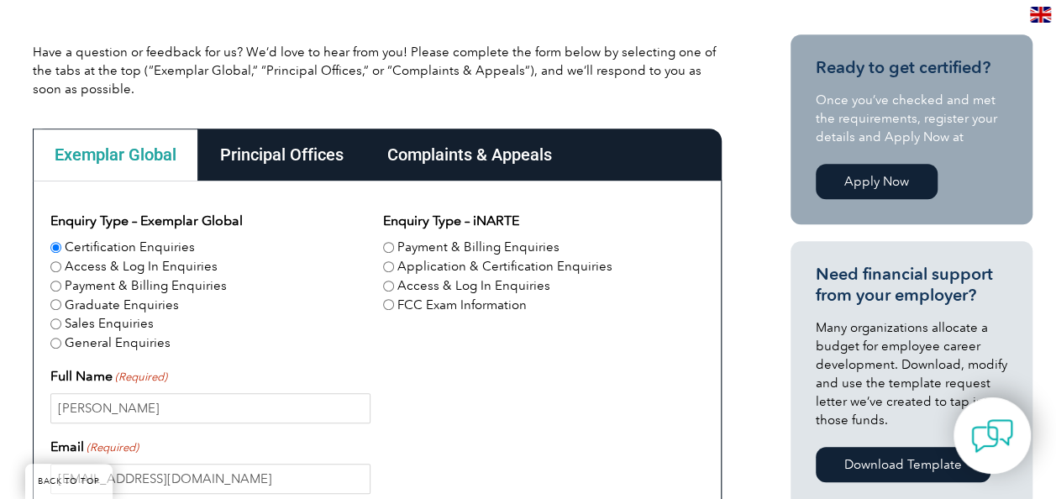
click at [397, 249] on label "Payment & Billing Enquiries" at bounding box center [478, 247] width 162 height 19
click at [394, 249] on input "Payment & Billing Enquiries" at bounding box center [388, 247] width 11 height 11
radio input "true"
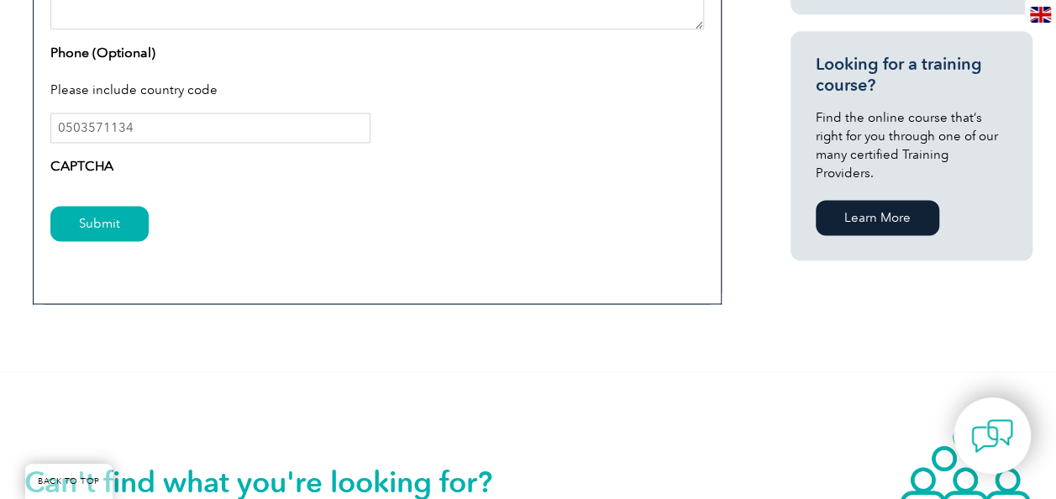
scroll to position [1149, 0]
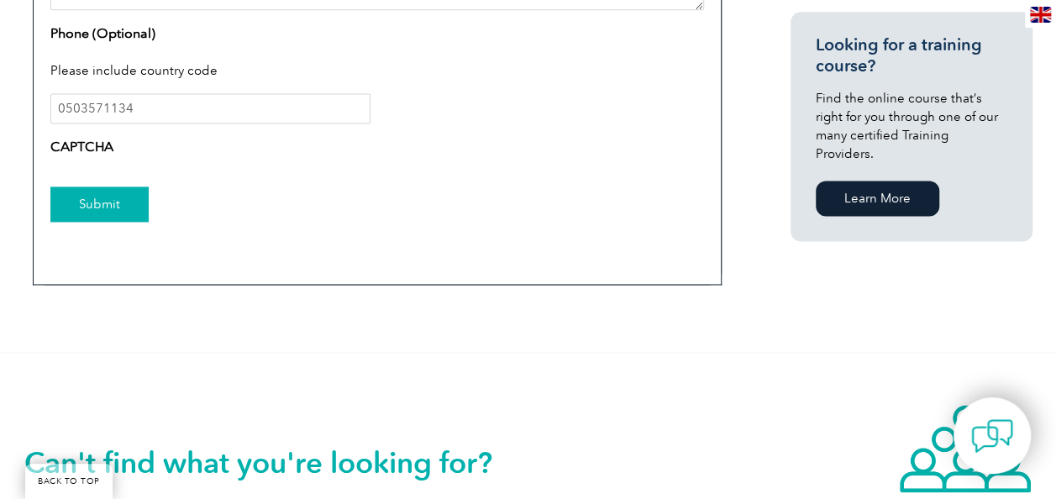
click at [129, 202] on input "Submit" at bounding box center [99, 203] width 98 height 35
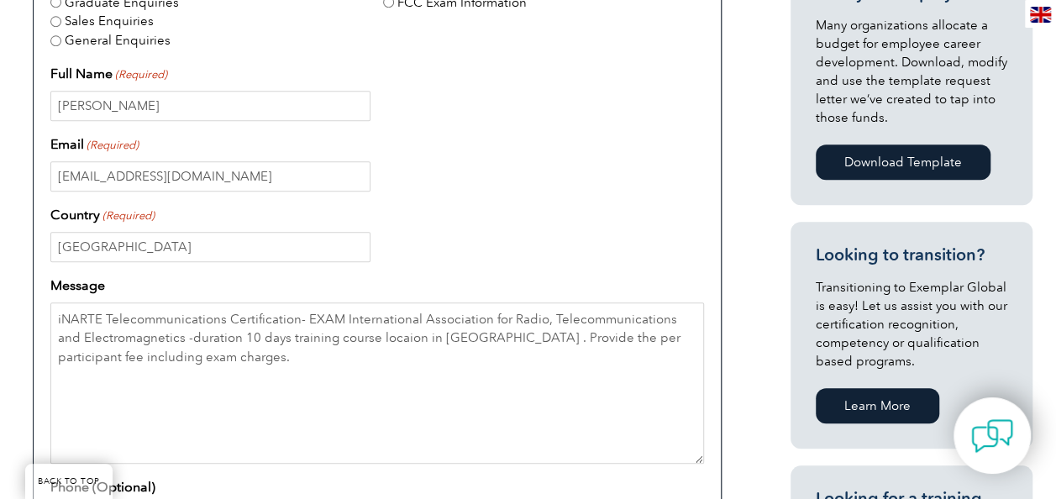
scroll to position [645, 0]
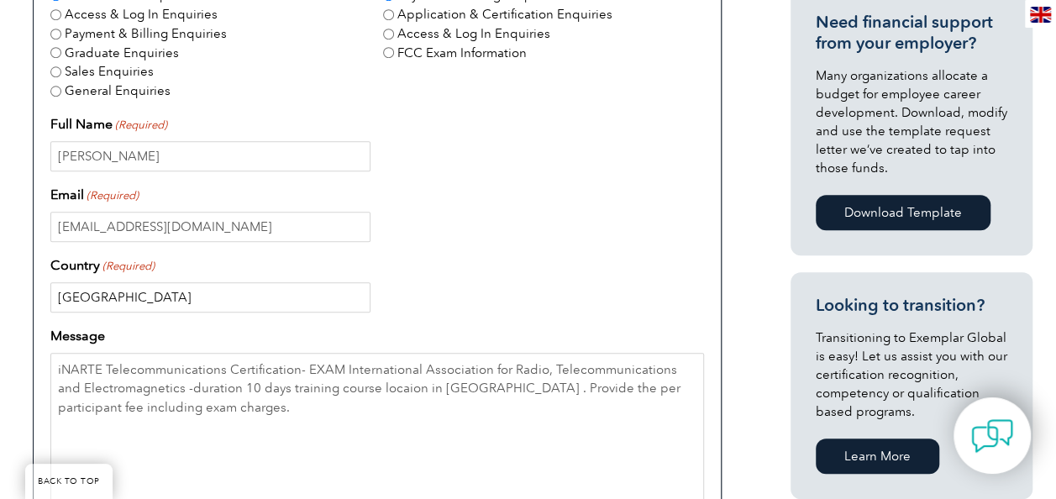
click at [124, 299] on input "France" at bounding box center [210, 297] width 320 height 30
type input "Saudi Arabia"
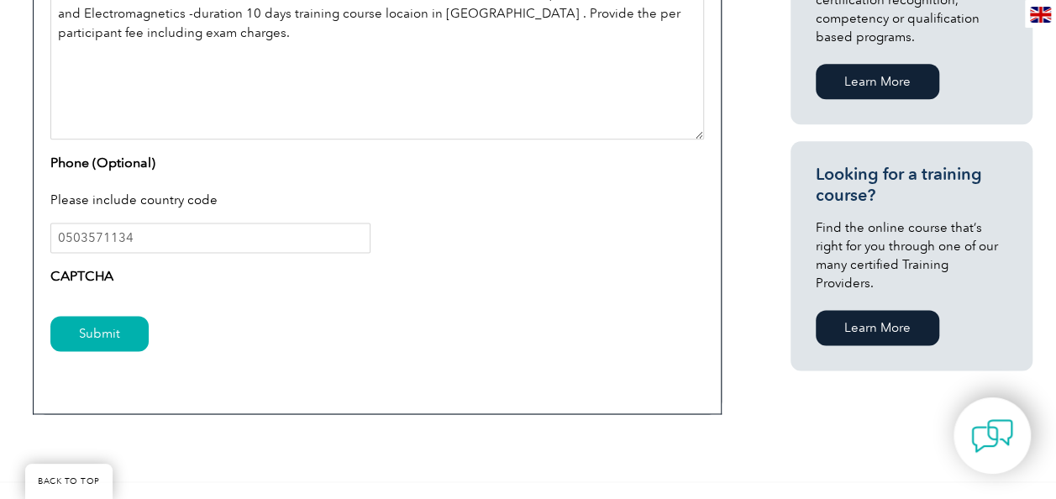
scroll to position [1065, 0]
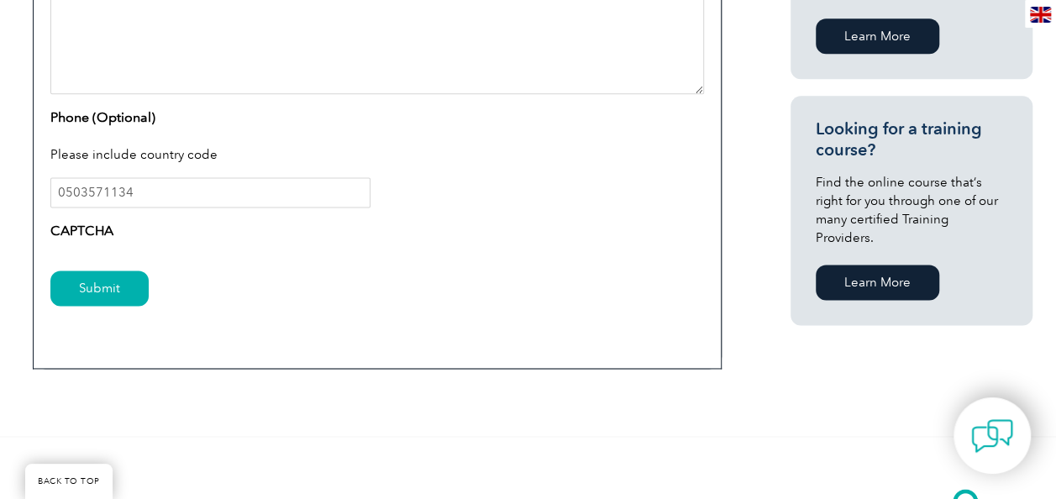
click at [97, 306] on div "Submit" at bounding box center [376, 289] width 653 height 73
click at [98, 295] on input "Submit" at bounding box center [99, 287] width 98 height 35
click at [235, 175] on div "Please include country code" at bounding box center [376, 156] width 653 height 44
click at [230, 186] on input "0503571134" at bounding box center [210, 192] width 320 height 30
click at [60, 188] on input "0503571134" at bounding box center [210, 192] width 320 height 30
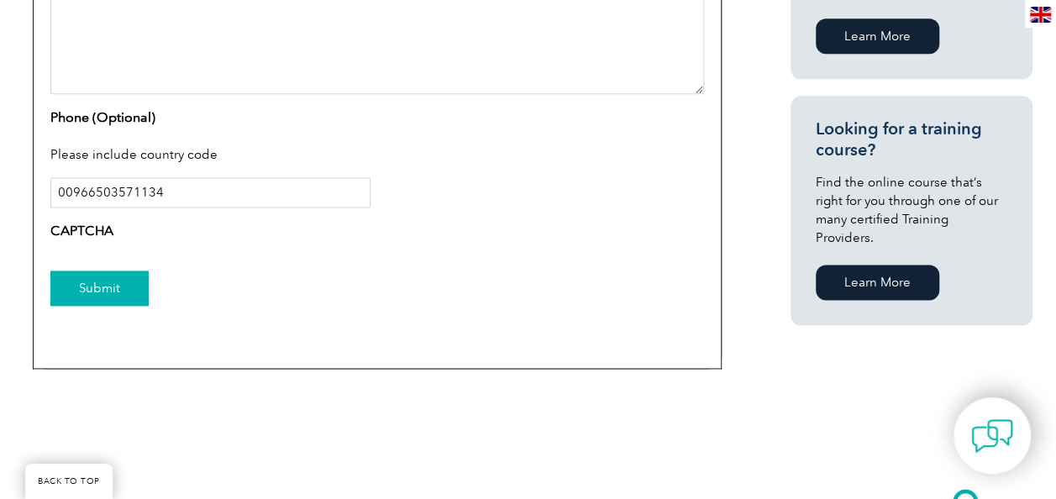
type input "00966503571134"
click at [117, 276] on input "Submit" at bounding box center [99, 287] width 98 height 35
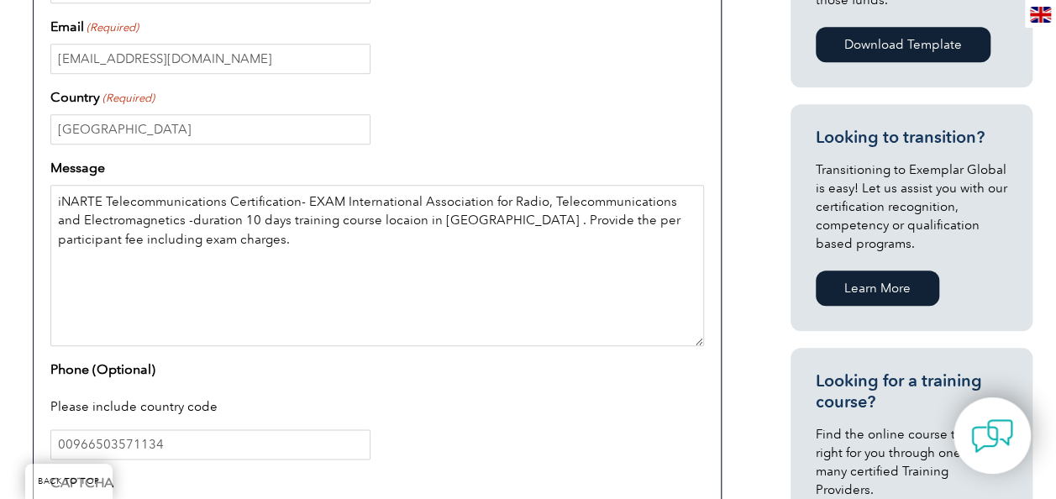
click at [398, 222] on textarea "iNARTE Telecommunications Certification- EXAM International Association for Rad…" at bounding box center [376, 265] width 653 height 161
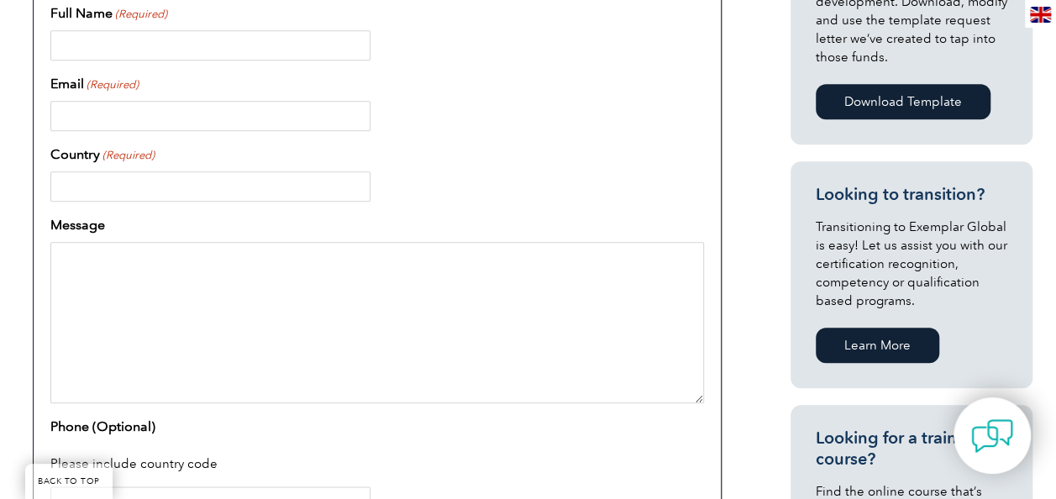
scroll to position [588, 0]
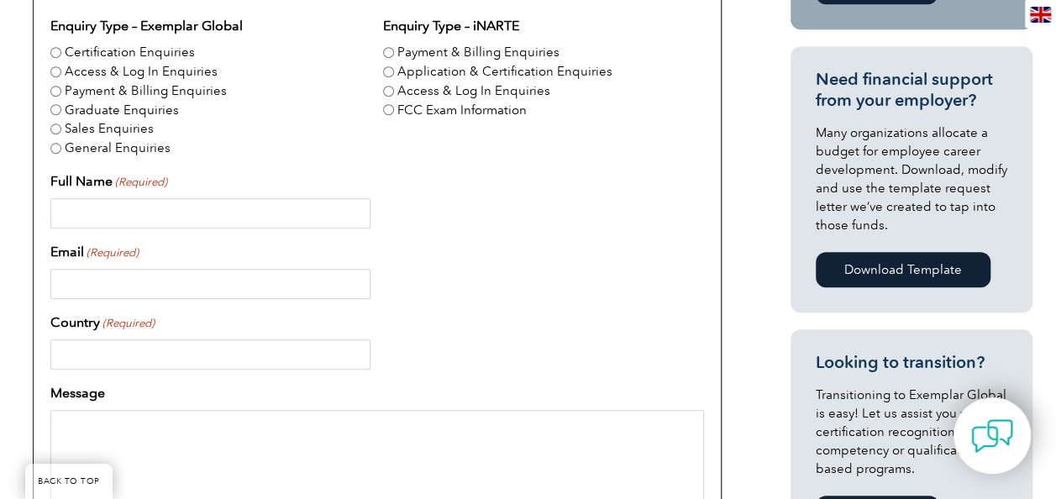
click at [244, 203] on input "Full Name (Required)" at bounding box center [210, 213] width 320 height 30
type input "muhammad yousuf"
type input "yousufakram1986@hotmail.com"
type input "Saudi Arabia"
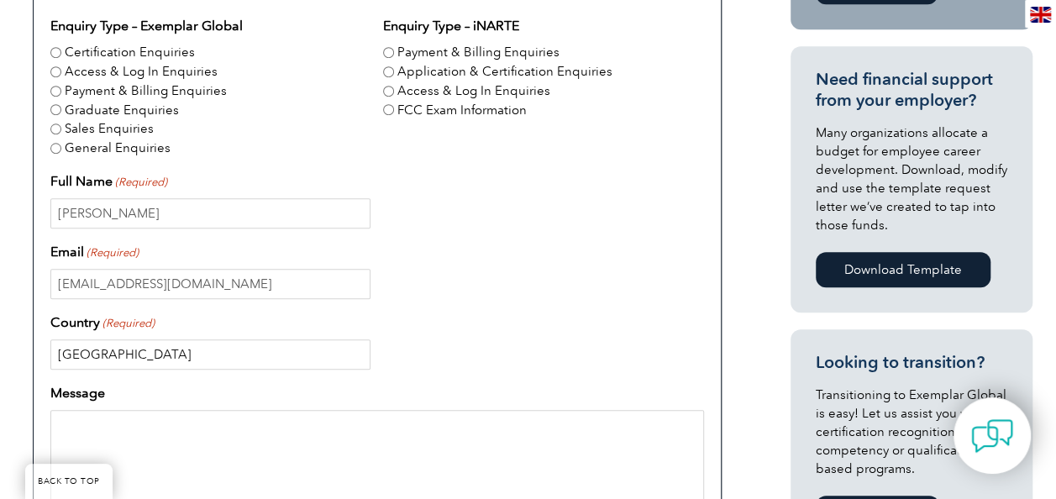
type input "0503571134"
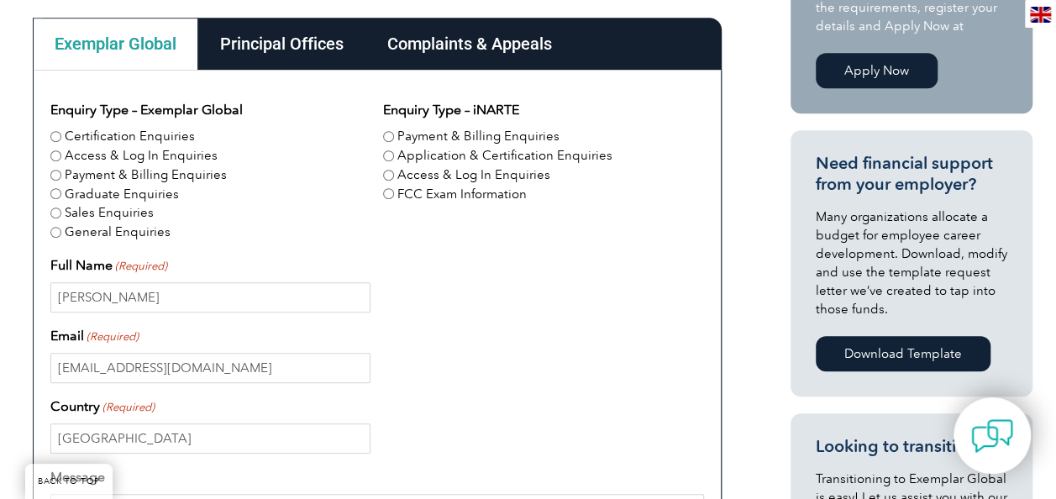
click at [393, 127] on div "Payment & Billing Enquiries" at bounding box center [543, 136] width 320 height 19
click at [391, 154] on input "Application & Certification Enquiries" at bounding box center [388, 155] width 11 height 11
radio input "true"
drag, startPoint x: 81, startPoint y: 232, endPoint x: 97, endPoint y: 228, distance: 16.3
click at [81, 232] on label "General Enquiries" at bounding box center [118, 232] width 106 height 19
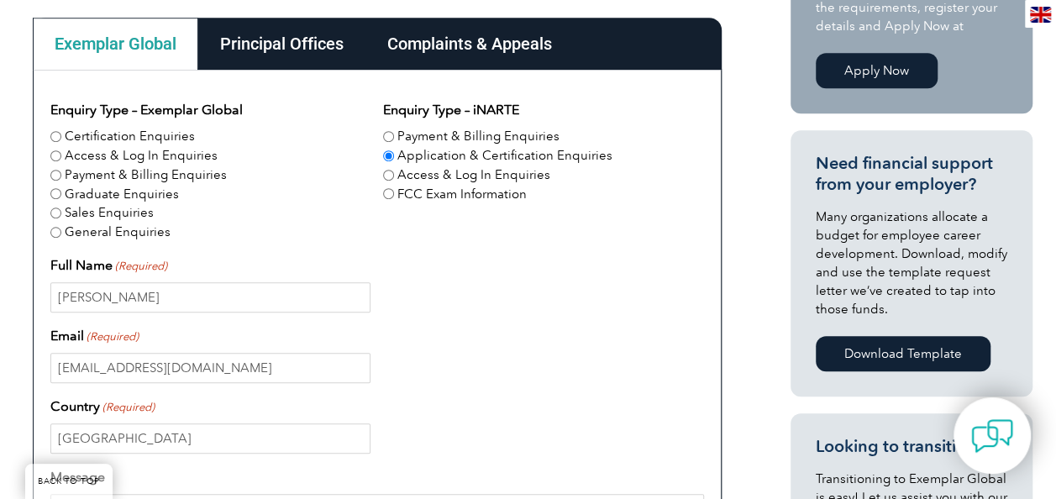
click at [61, 232] on input "General Enquiries" at bounding box center [55, 232] width 11 height 11
radio input "true"
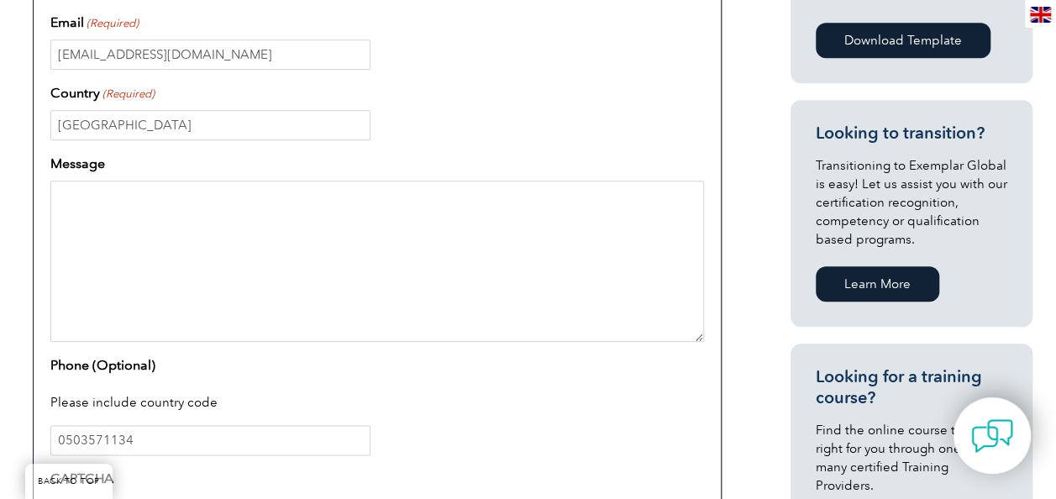
scroll to position [840, 0]
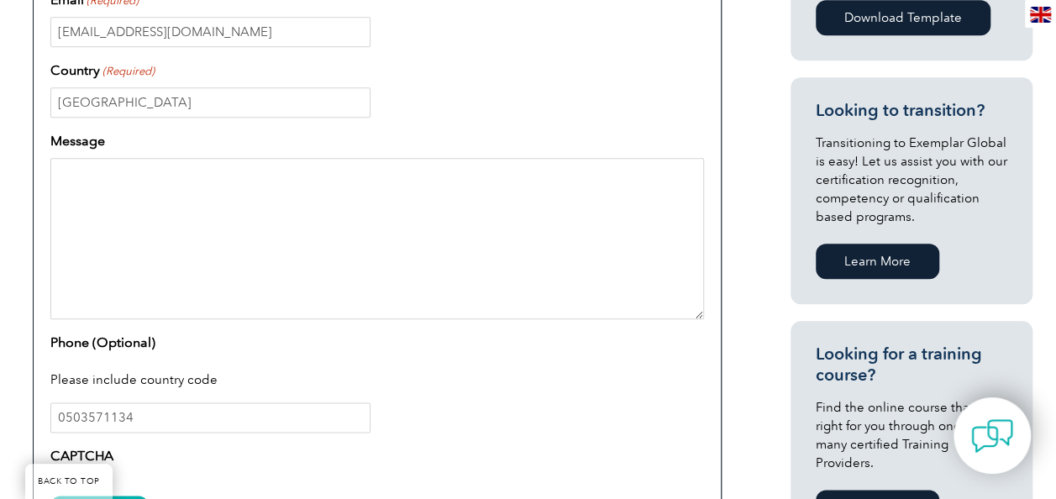
click at [328, 217] on textarea "Message" at bounding box center [376, 238] width 653 height 161
paste textarea "iNARTE Telecommunications Certification- EXAM International Association for Rad…"
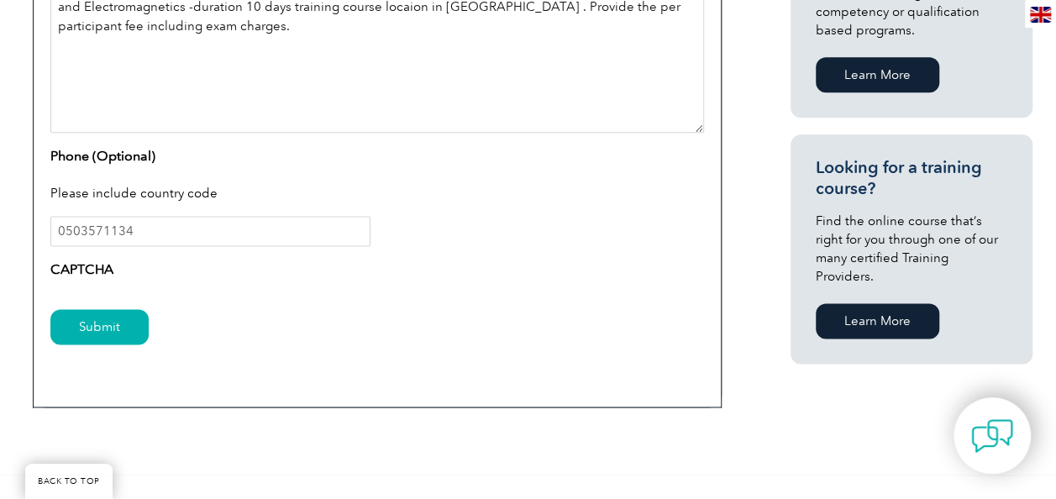
scroll to position [1092, 0]
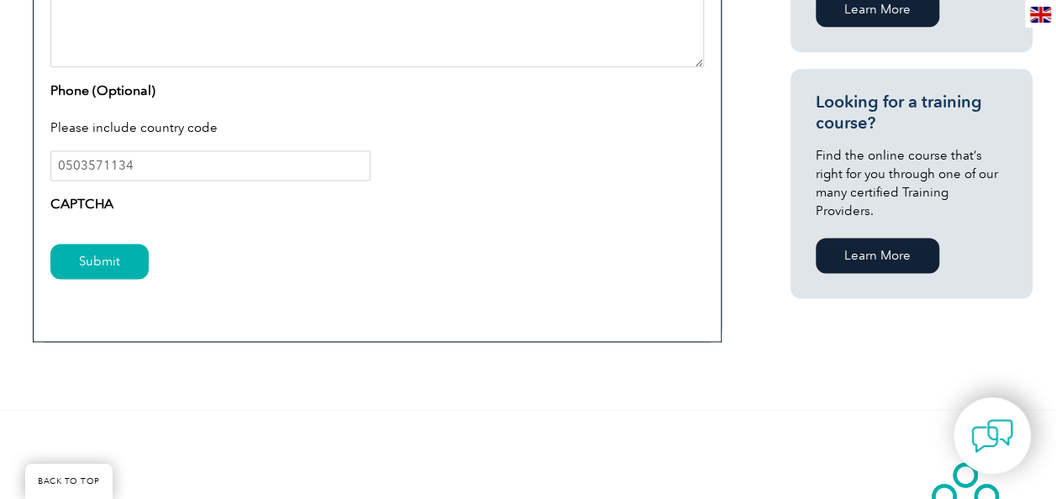
type textarea "iNARTE Telecommunications Certification- EXAM International Association for Rad…"
click at [69, 210] on label "CAPTCHA" at bounding box center [81, 204] width 63 height 20
click at [74, 207] on label "CAPTCHA" at bounding box center [81, 204] width 63 height 20
drag, startPoint x: 76, startPoint y: 203, endPoint x: 89, endPoint y: 200, distance: 13.9
click at [76, 202] on label "CAPTCHA" at bounding box center [81, 204] width 63 height 20
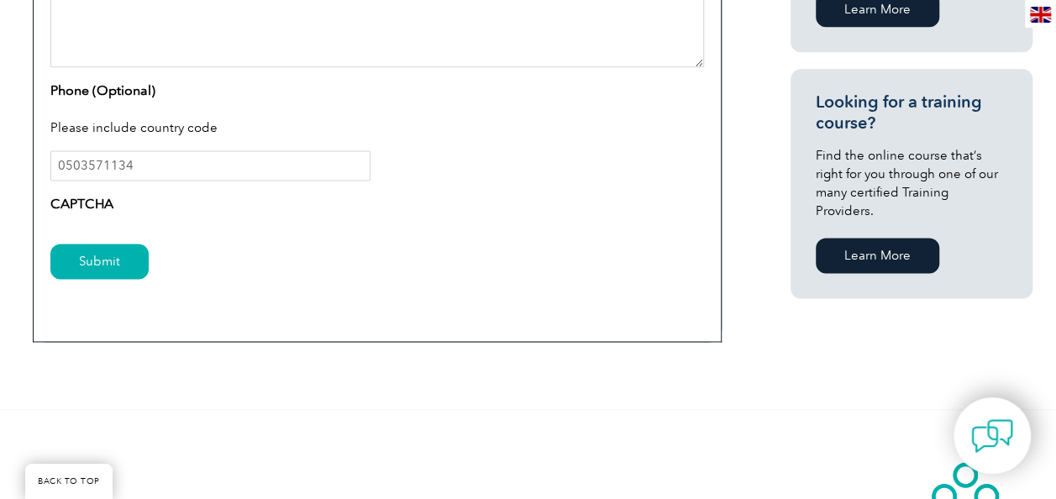
click at [89, 200] on label "CAPTCHA" at bounding box center [81, 204] width 63 height 20
click at [146, 247] on input "Submit" at bounding box center [99, 261] width 98 height 35
click at [125, 250] on input "Submit" at bounding box center [99, 261] width 98 height 35
click at [121, 254] on input "Submit" at bounding box center [99, 261] width 98 height 35
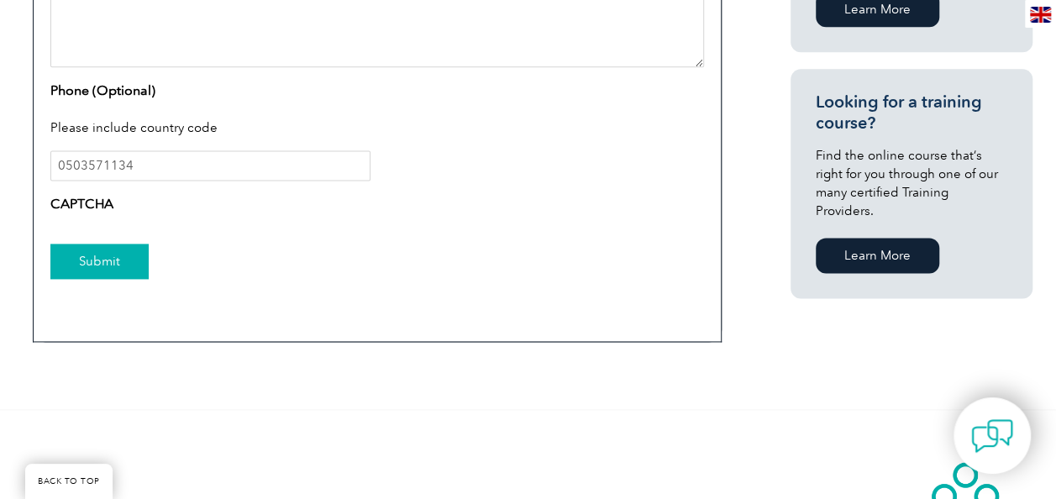
click at [121, 254] on input "Submit" at bounding box center [99, 261] width 98 height 35
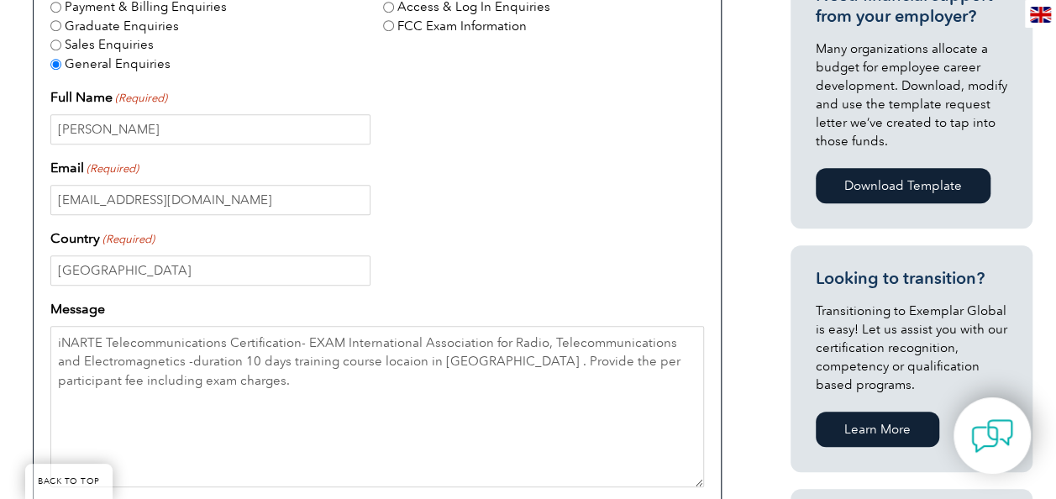
scroll to position [1008, 0]
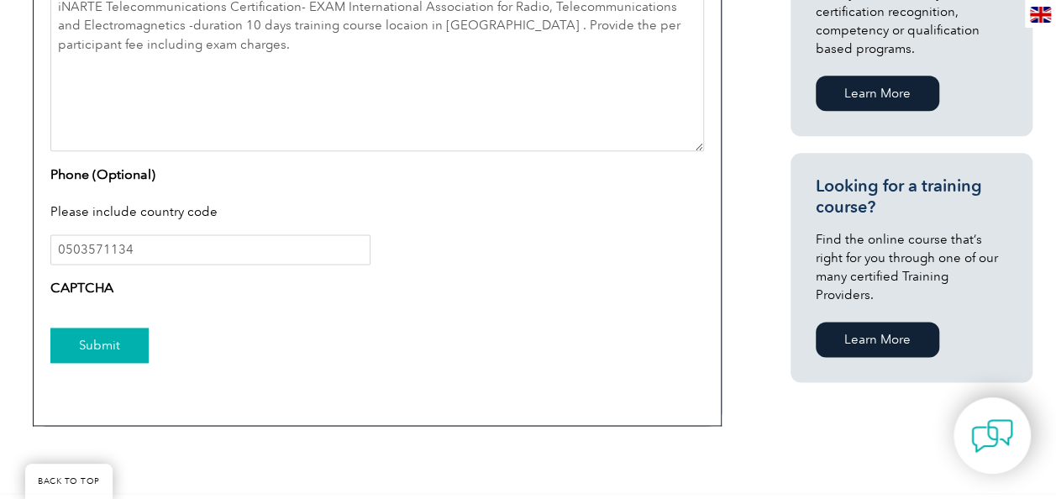
click at [118, 328] on input "Submit" at bounding box center [99, 345] width 98 height 35
click at [968, 439] on img at bounding box center [992, 436] width 50 height 50
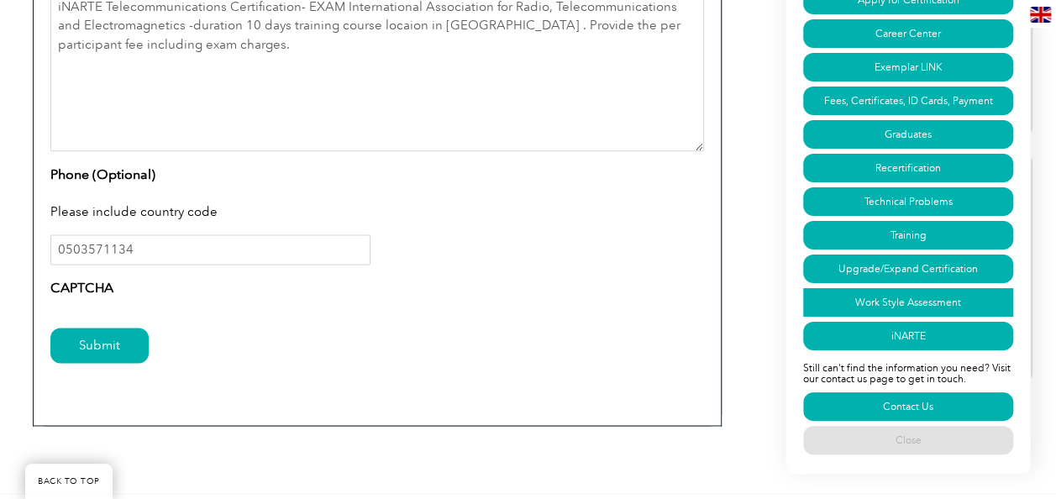
scroll to position [924, 0]
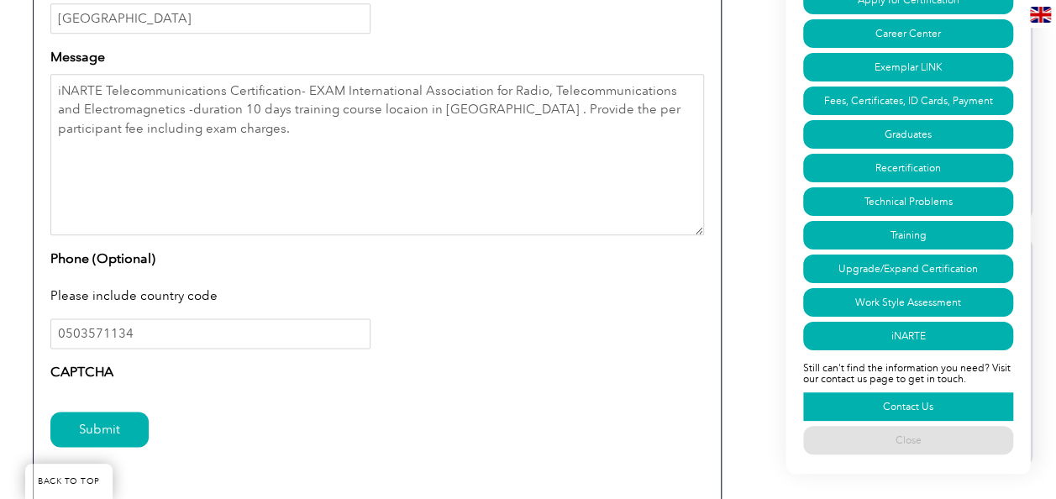
click at [907, 400] on link "Contact Us" at bounding box center [908, 406] width 210 height 29
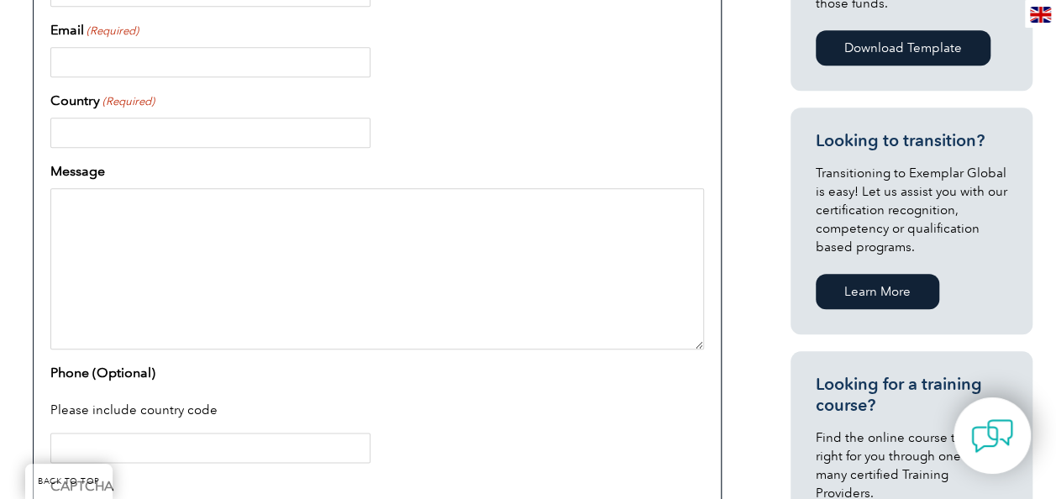
scroll to position [1008, 0]
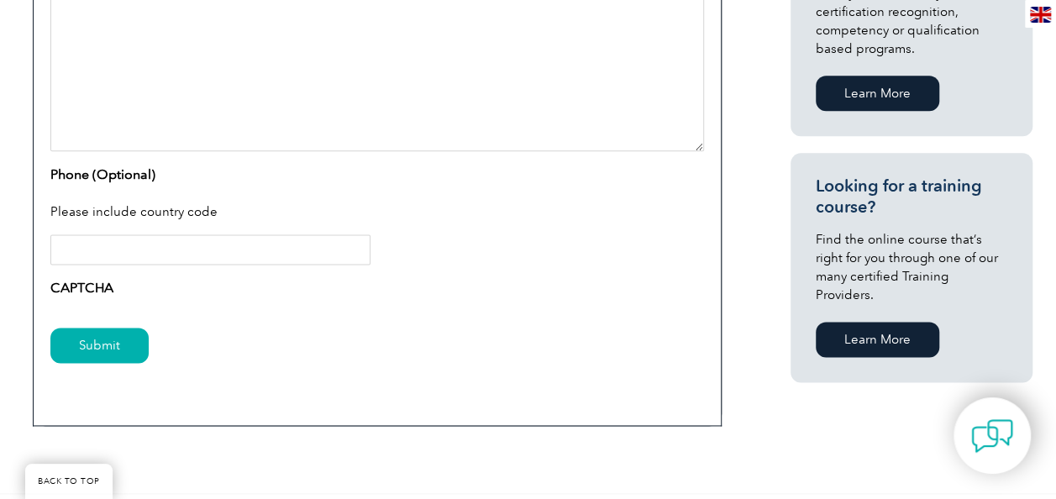
click at [422, 111] on textarea "Message" at bounding box center [376, 70] width 653 height 161
click at [77, 280] on label "CAPTCHA" at bounding box center [81, 288] width 63 height 20
drag, startPoint x: 77, startPoint y: 280, endPoint x: 78, endPoint y: 301, distance: 21.0
click at [77, 301] on div "CAPTCHA" at bounding box center [376, 291] width 653 height 27
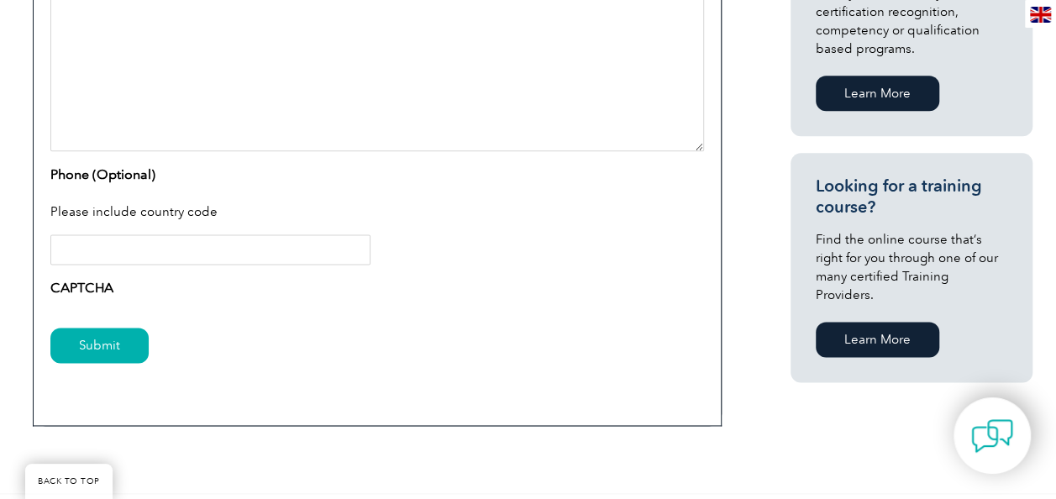
click at [87, 290] on label "CAPTCHA" at bounding box center [81, 288] width 63 height 20
click at [88, 288] on label "CAPTCHA" at bounding box center [81, 288] width 63 height 20
click at [106, 254] on input "Phone (Optional)" at bounding box center [210, 249] width 320 height 30
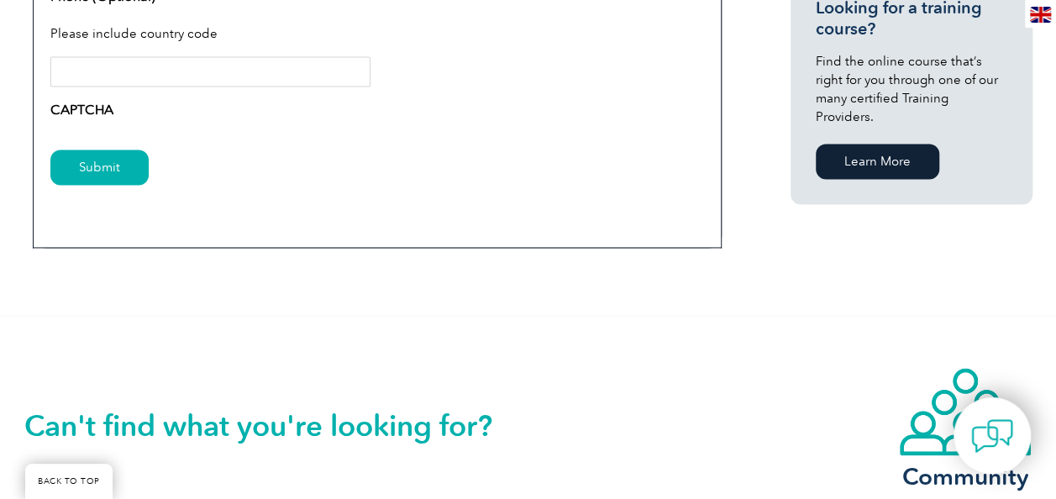
scroll to position [1082, 0]
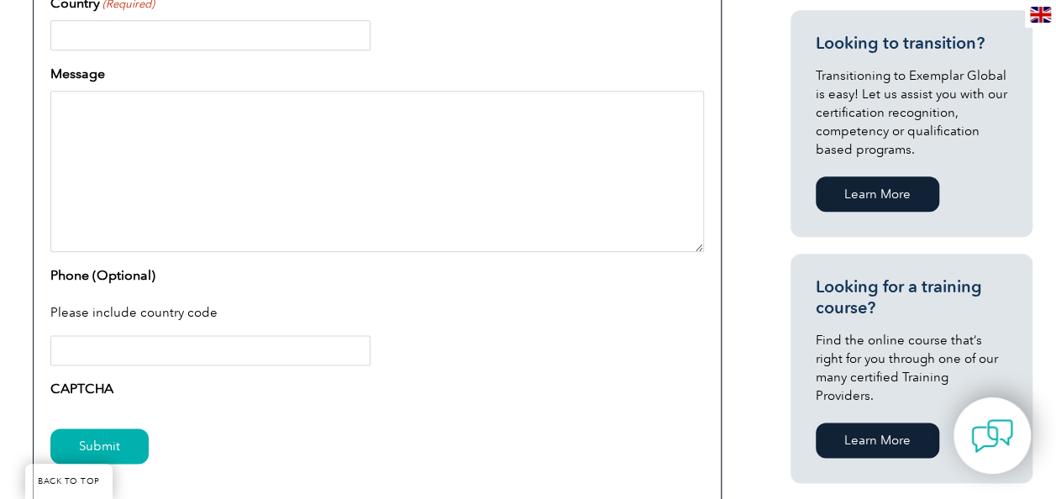
scroll to position [924, 0]
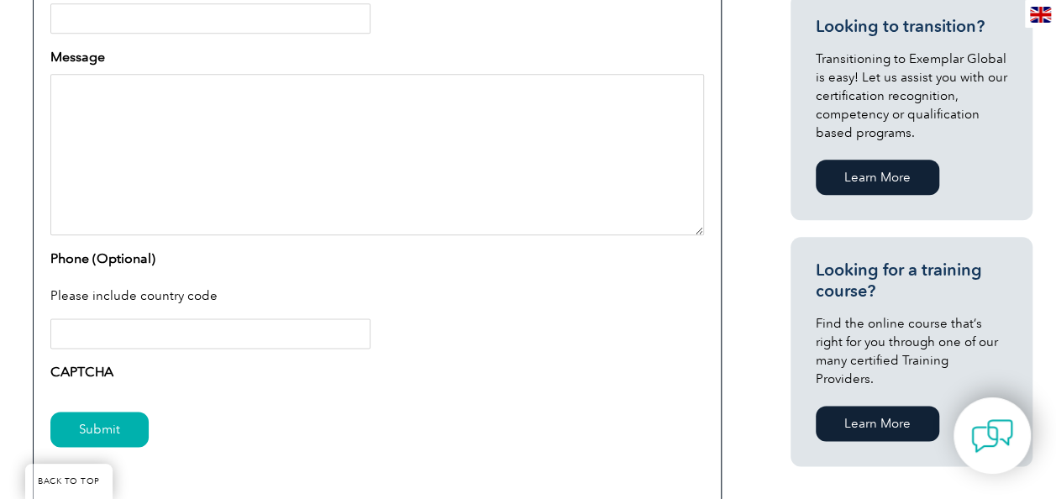
click at [129, 326] on input "Phone (Optional)" at bounding box center [210, 333] width 320 height 30
click at [302, 368] on div "CAPTCHA" at bounding box center [376, 375] width 653 height 27
drag, startPoint x: 193, startPoint y: 327, endPoint x: 125, endPoint y: 345, distance: 70.5
click at [193, 327] on input "Phone (Optional)" at bounding box center [210, 333] width 320 height 30
click at [89, 378] on label "CAPTCHA" at bounding box center [81, 372] width 63 height 20
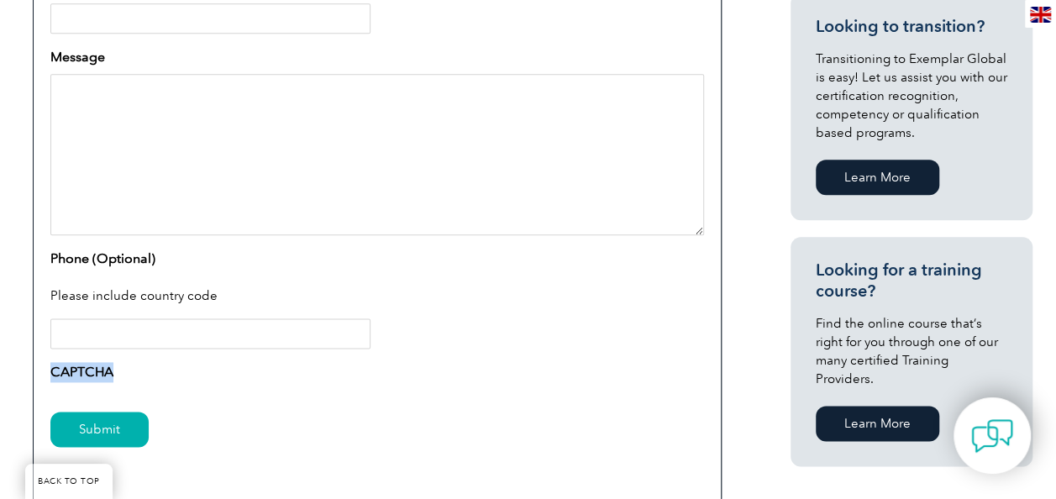
click at [89, 378] on label "CAPTCHA" at bounding box center [81, 372] width 63 height 20
click at [87, 376] on label "CAPTCHA" at bounding box center [81, 372] width 63 height 20
click at [268, 373] on div "CAPTCHA" at bounding box center [376, 375] width 653 height 27
click at [175, 375] on div "CAPTCHA" at bounding box center [376, 375] width 653 height 27
drag, startPoint x: 177, startPoint y: 345, endPoint x: 93, endPoint y: 400, distance: 100.2
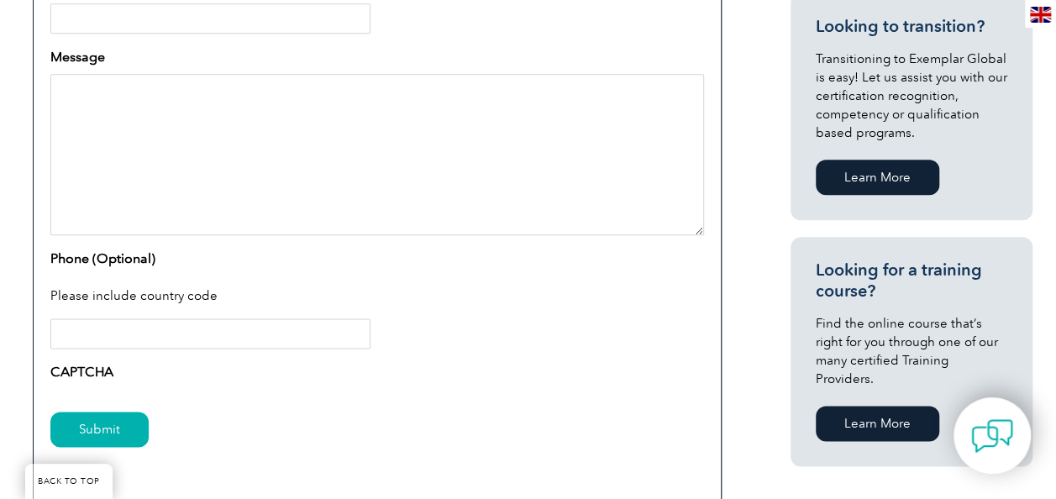
click at [177, 345] on input "Phone (Optional)" at bounding box center [210, 333] width 320 height 30
click at [90, 432] on input "Submit" at bounding box center [99, 429] width 98 height 35
click at [91, 430] on input "Submit" at bounding box center [99, 429] width 98 height 35
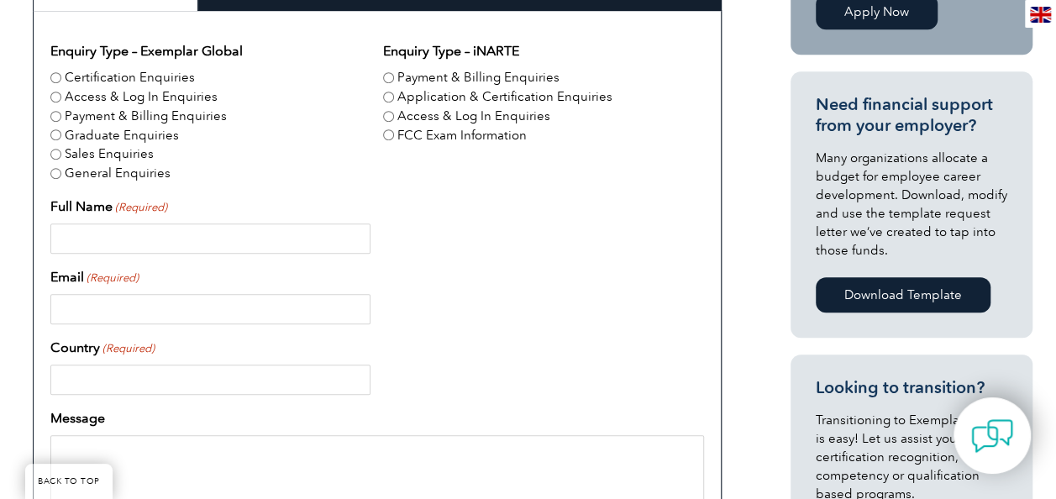
scroll to position [588, 0]
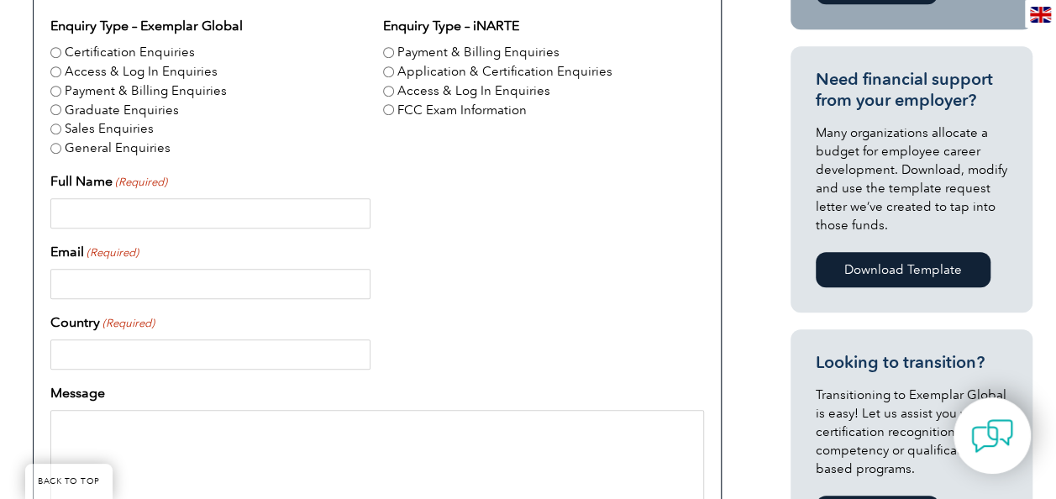
click at [193, 208] on input "Full Name (Required)" at bounding box center [210, 213] width 320 height 30
type input "muhammad yousuf"
type input "yousufakram1986@hotmail.com"
type input "Saudi Arabia"
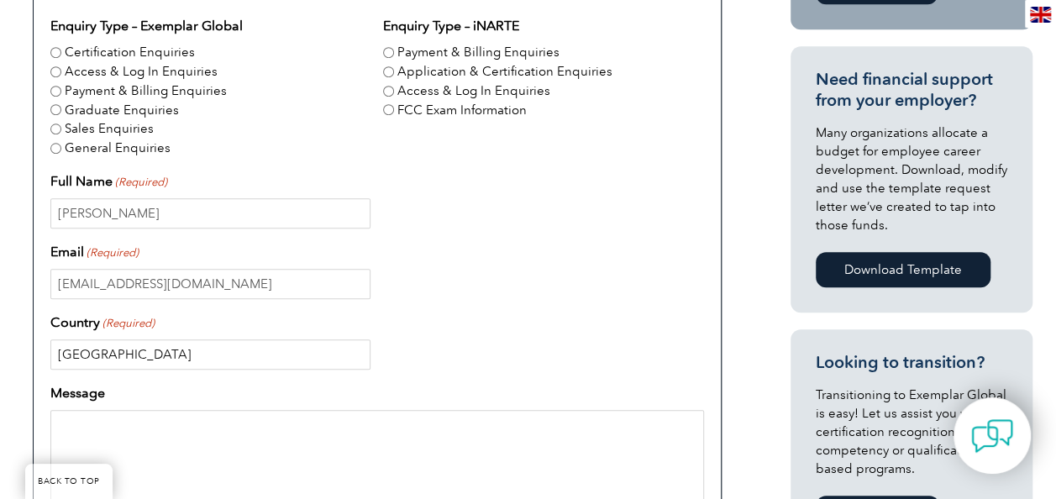
type input "0503571134"
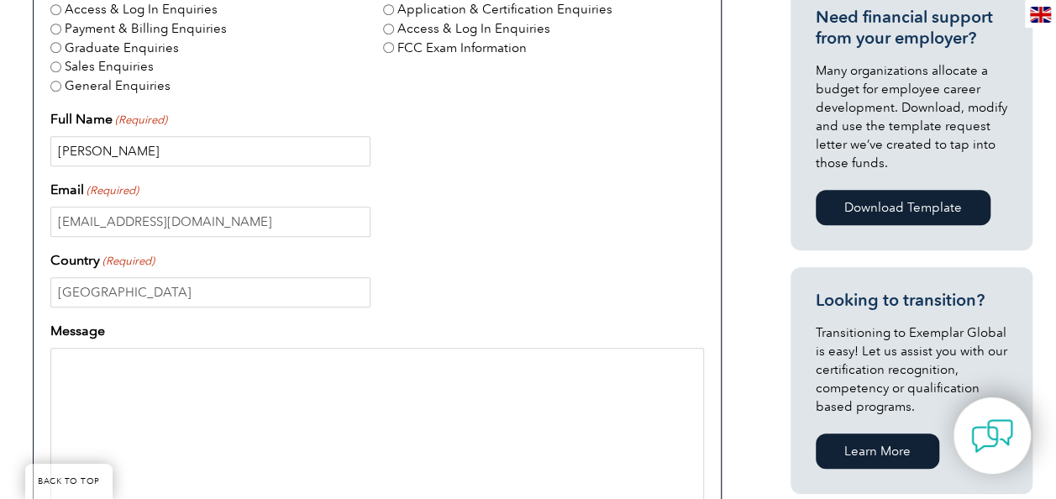
scroll to position [672, 0]
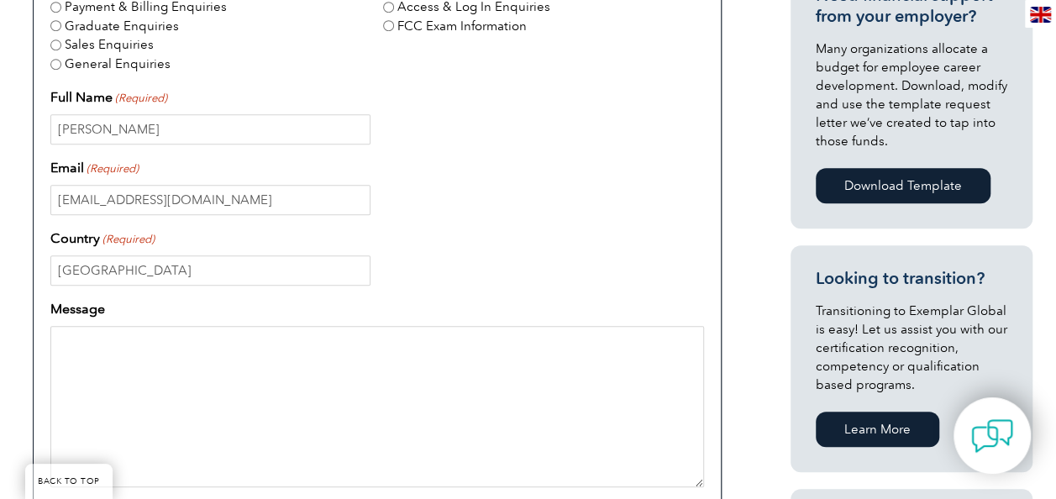
click at [203, 351] on textarea "Message" at bounding box center [376, 406] width 653 height 161
paste textarea "iNARTE Telecommunications Certification- EXAM International Association for Rad…"
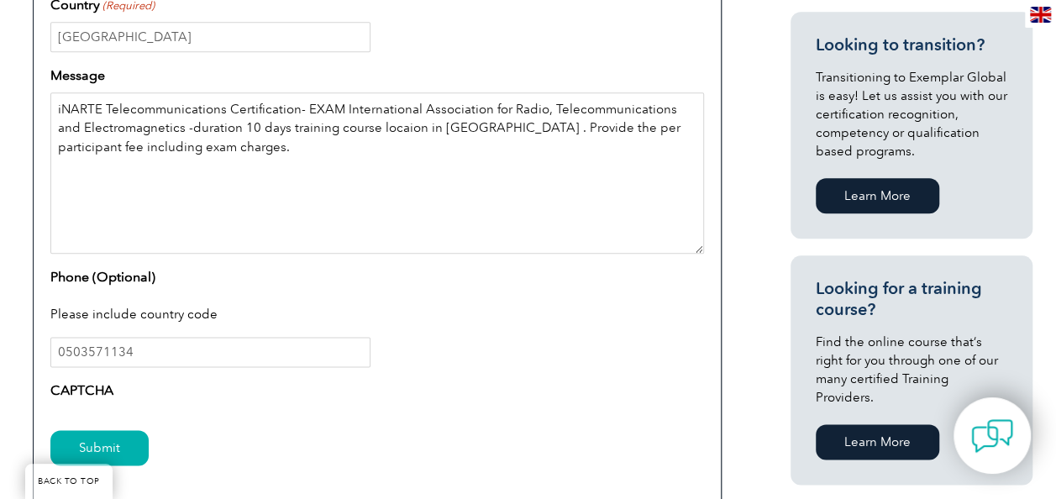
scroll to position [1008, 0]
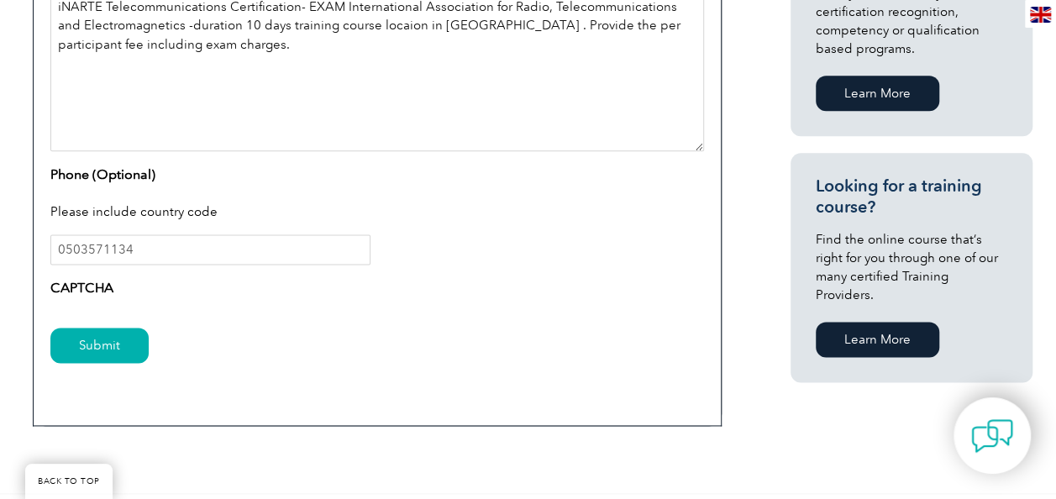
type textarea "iNARTE Telecommunications Certification- EXAM International Association for Rad…"
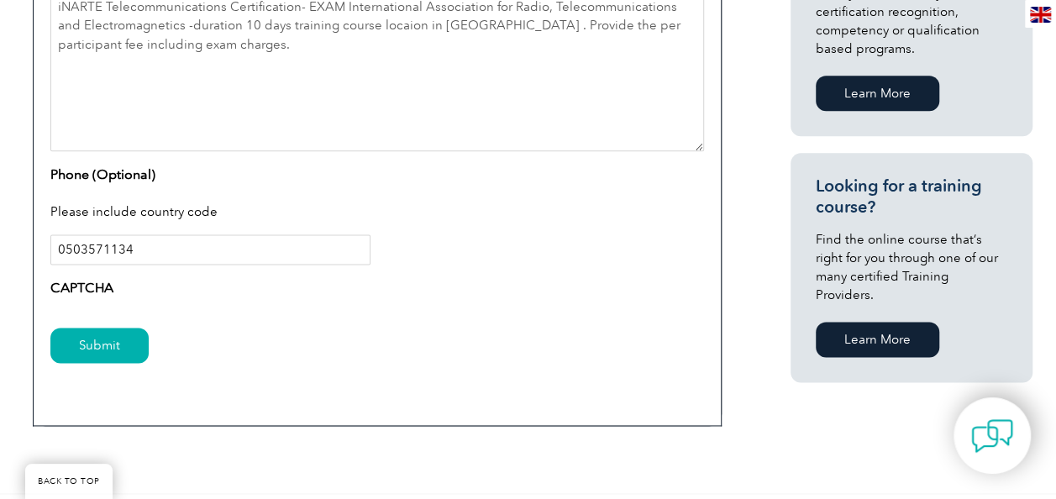
click at [62, 244] on input "0503571134" at bounding box center [210, 249] width 320 height 30
type input "+966503571134"
click at [121, 329] on input "Submit" at bounding box center [99, 345] width 98 height 35
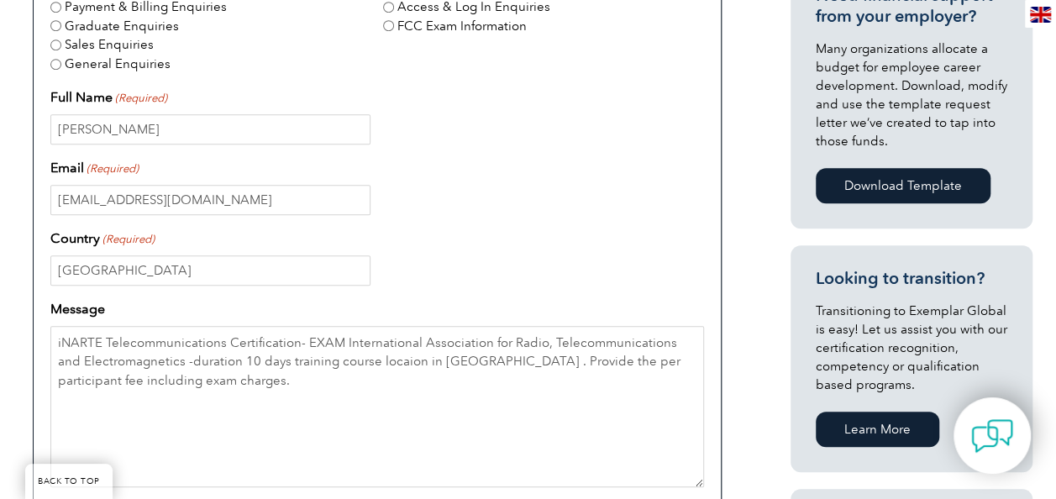
scroll to position [420, 0]
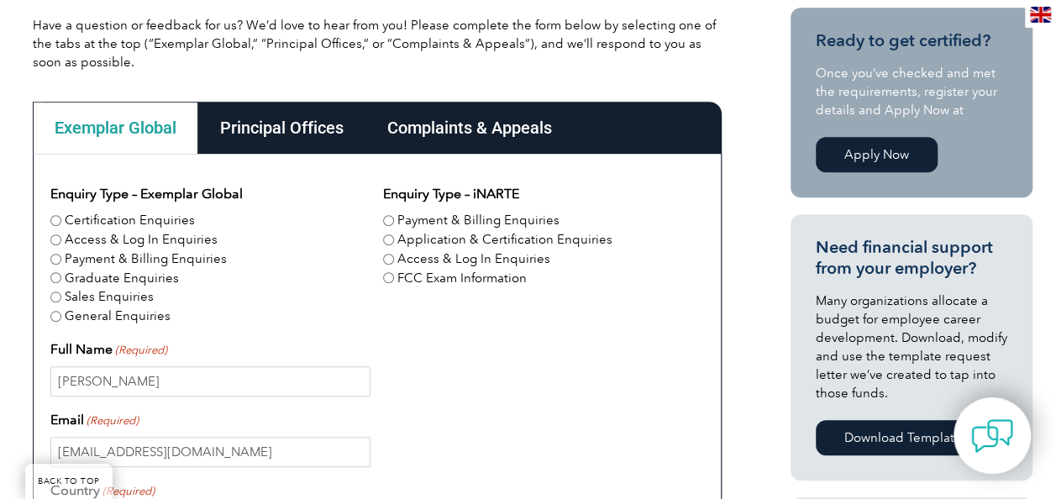
click at [387, 239] on input "Application & Certification Enquiries" at bounding box center [388, 239] width 11 height 11
radio input "true"
click at [157, 301] on div "Sales Enquiries" at bounding box center [210, 296] width 320 height 19
click at [143, 314] on label "General Enquiries" at bounding box center [118, 316] width 106 height 19
click at [61, 314] on input "General Enquiries" at bounding box center [55, 316] width 11 height 11
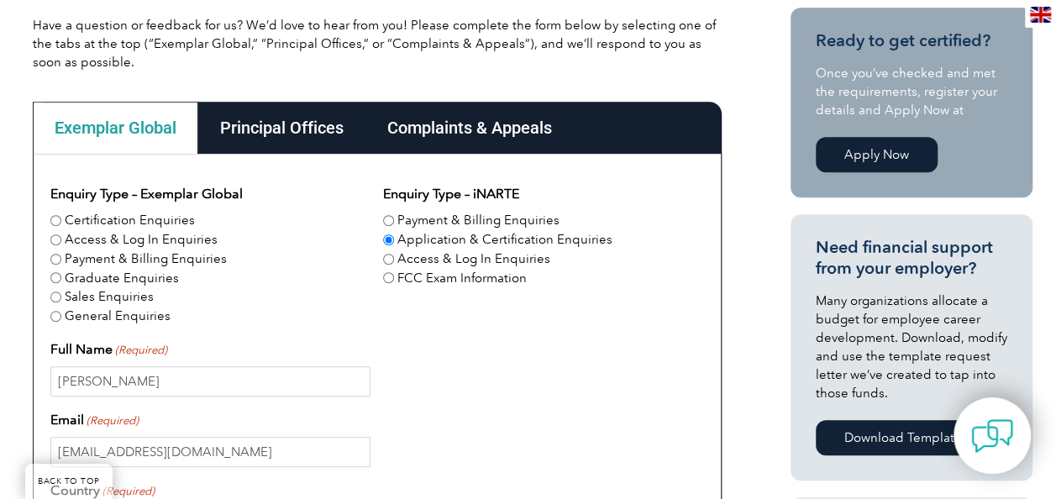
radio input "true"
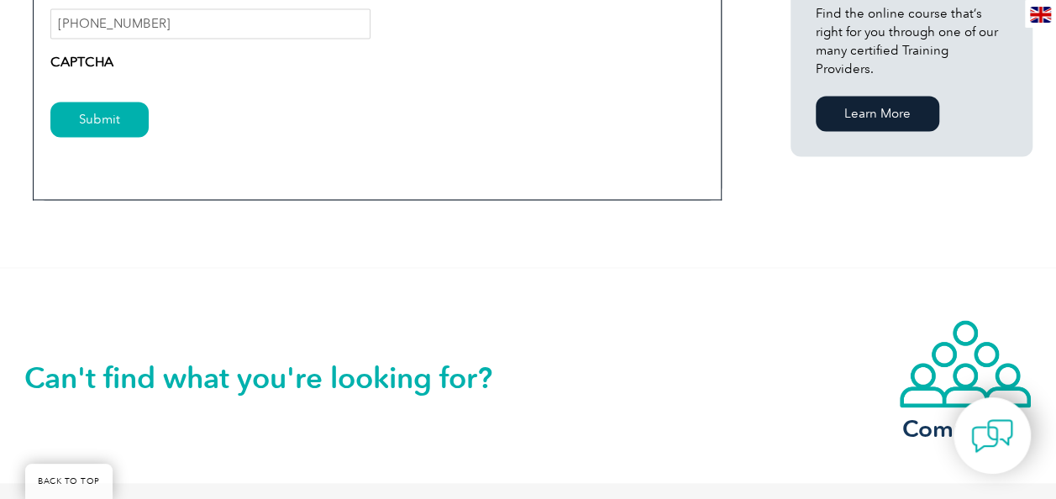
scroll to position [1260, 0]
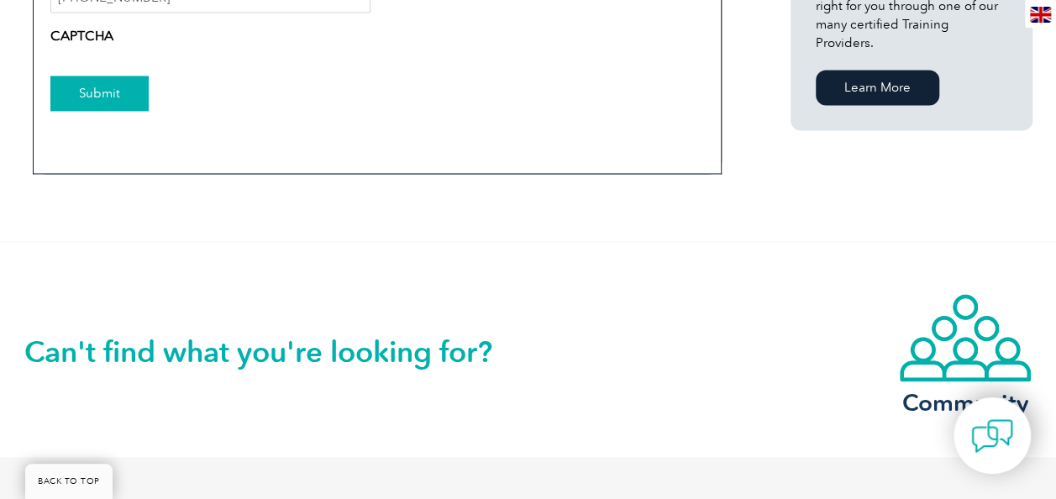
click at [108, 92] on input "Submit" at bounding box center [99, 93] width 98 height 35
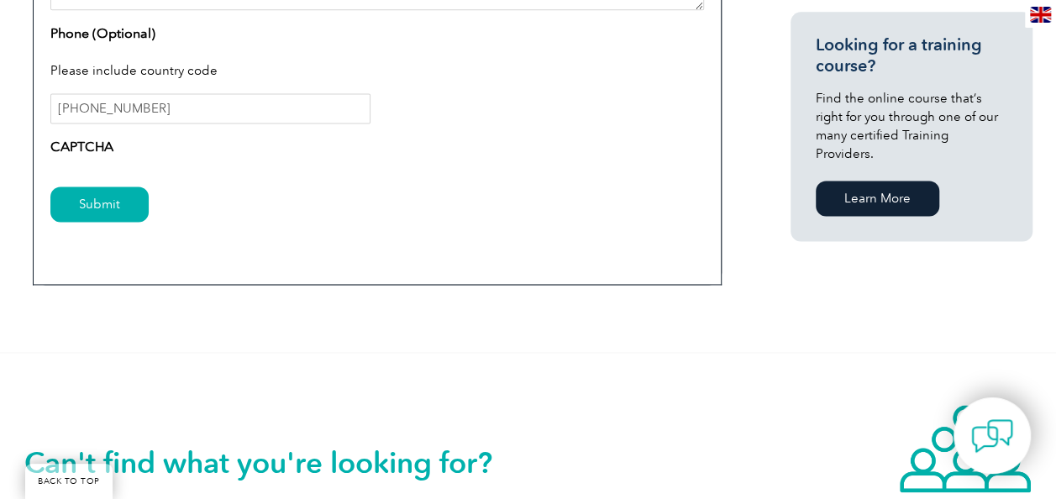
scroll to position [1092, 0]
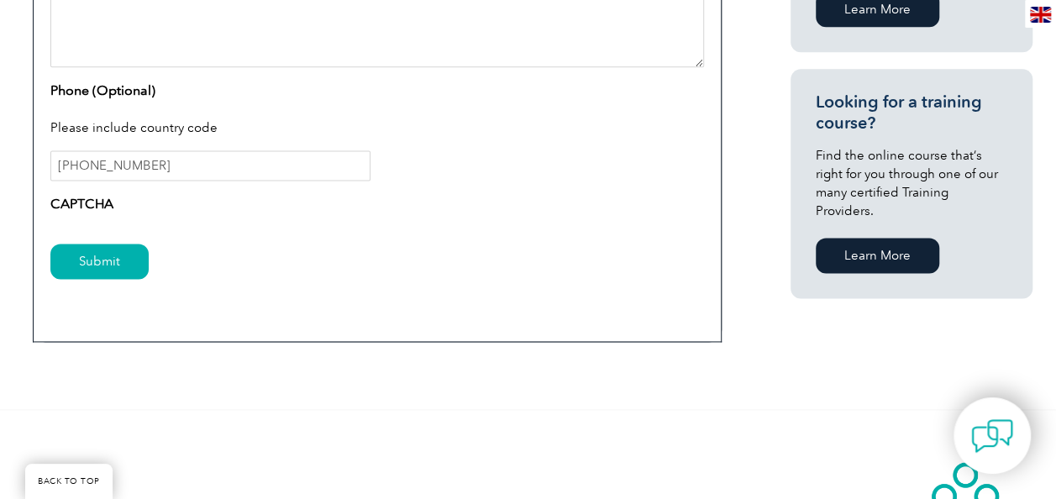
click at [108, 240] on div "Submit" at bounding box center [376, 262] width 653 height 73
click at [110, 244] on input "Submit" at bounding box center [99, 261] width 98 height 35
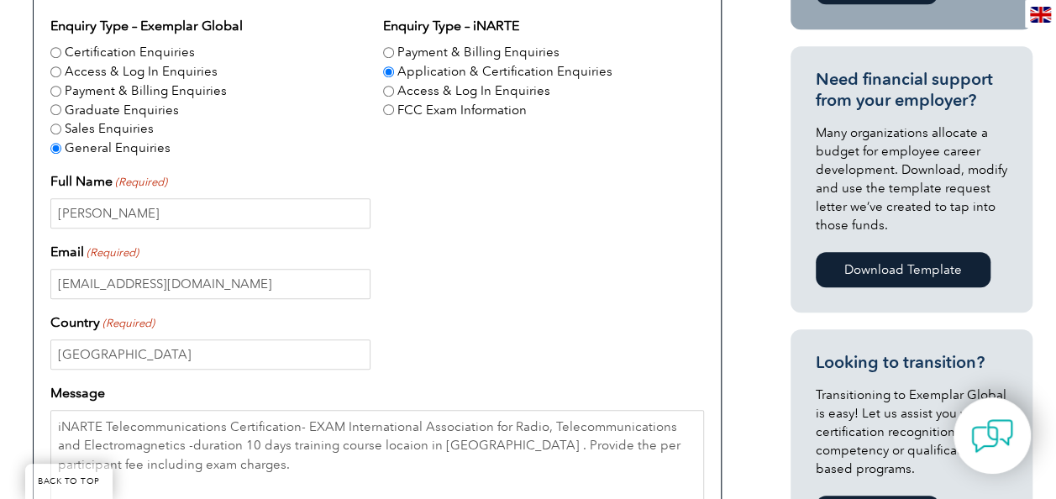
scroll to position [336, 0]
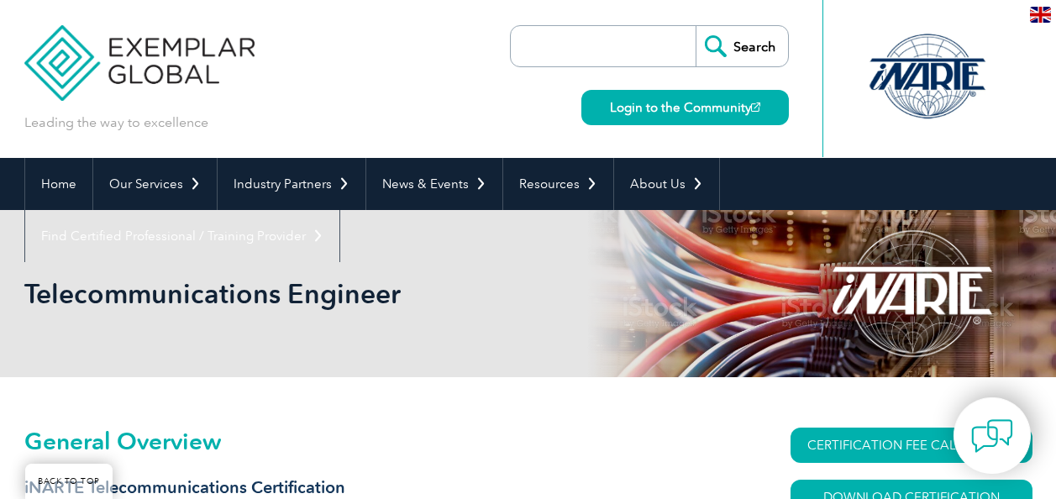
scroll to position [233, 0]
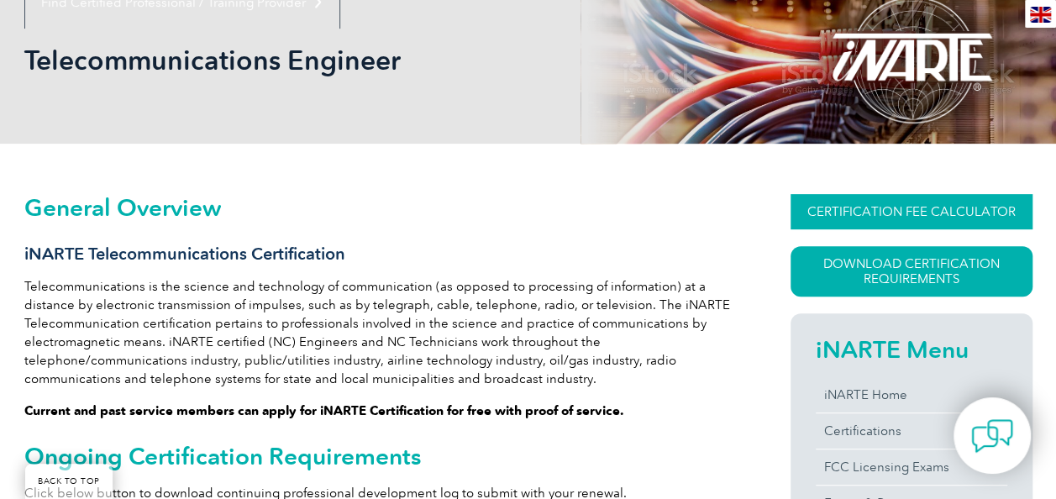
click at [885, 206] on link "CERTIFICATION FEE CALCULATOR" at bounding box center [911, 211] width 242 height 35
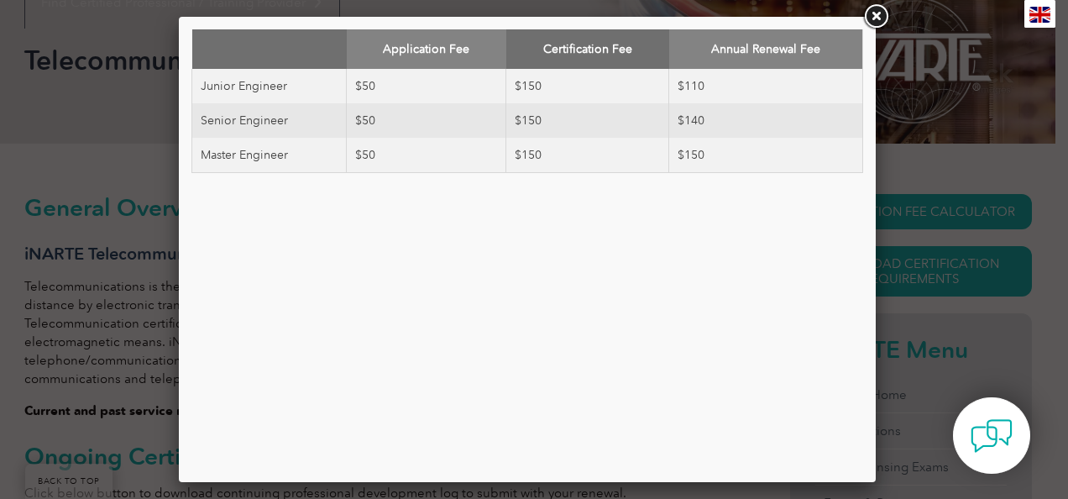
click at [878, 15] on link at bounding box center [876, 17] width 30 height 30
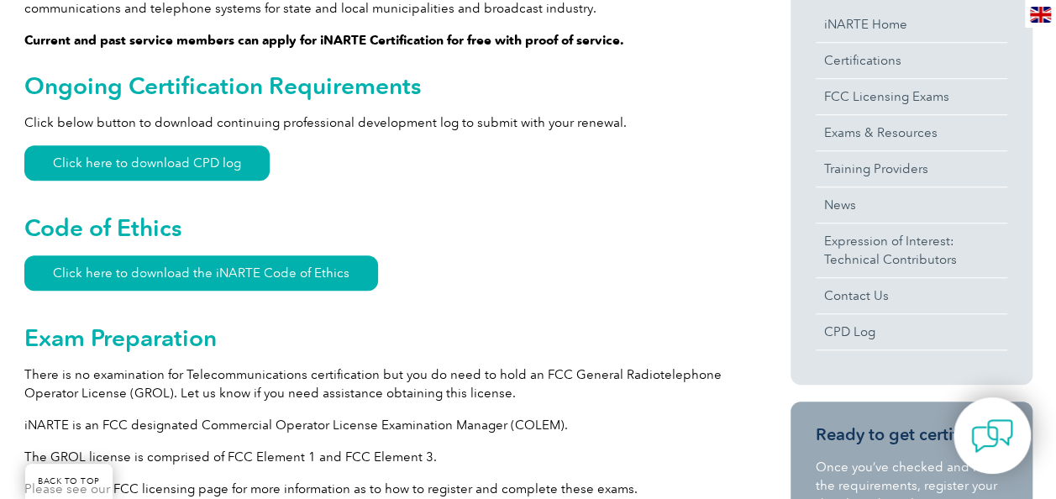
scroll to position [569, 0]
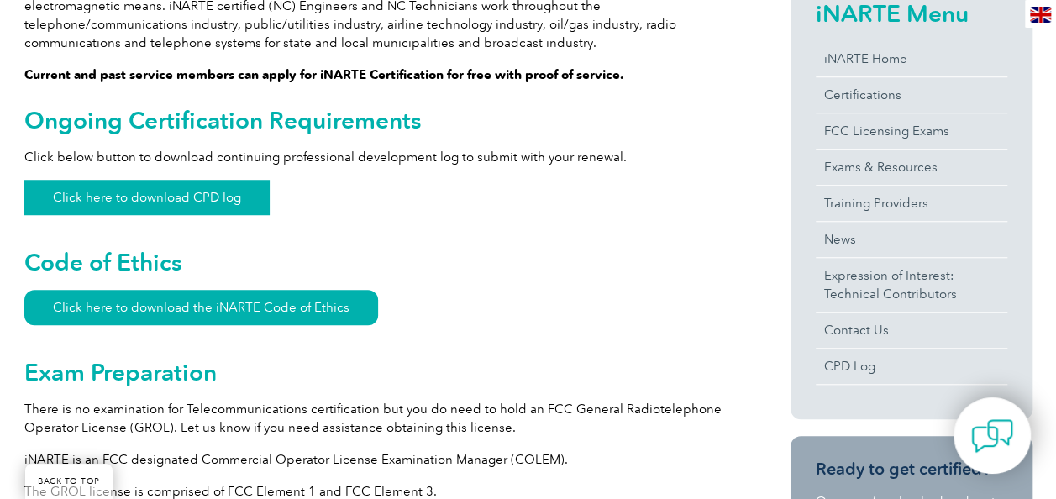
click at [123, 181] on link "Click here to download CPD log" at bounding box center [146, 197] width 245 height 35
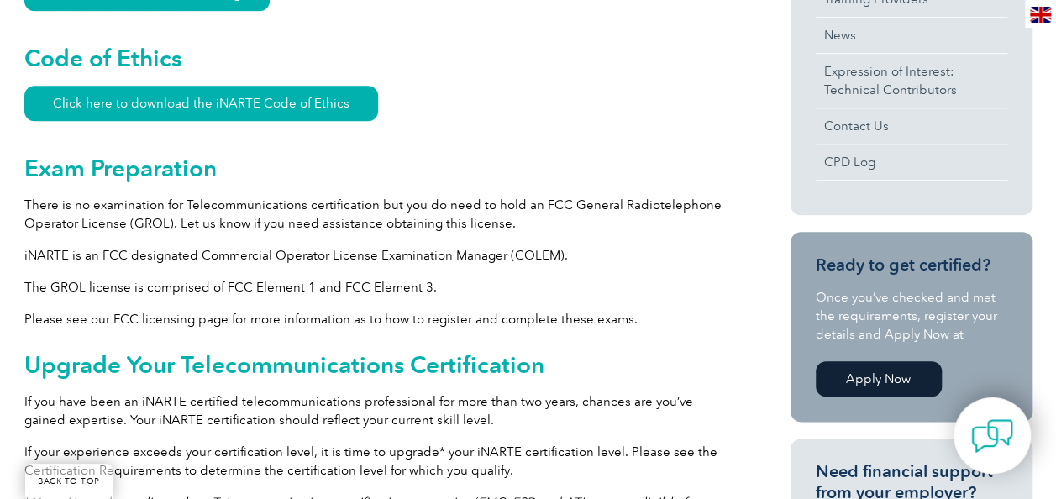
scroll to position [0, 0]
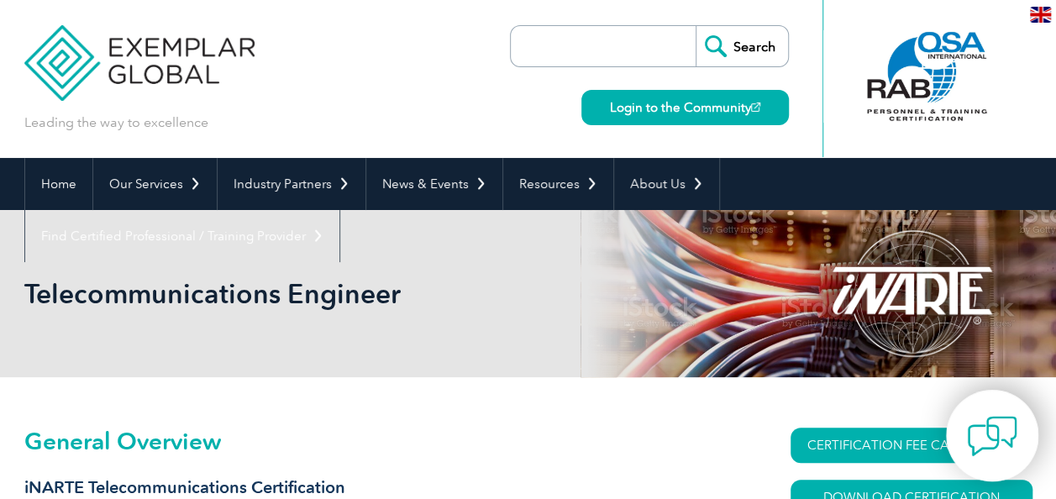
click at [991, 449] on img at bounding box center [992, 436] width 50 height 50
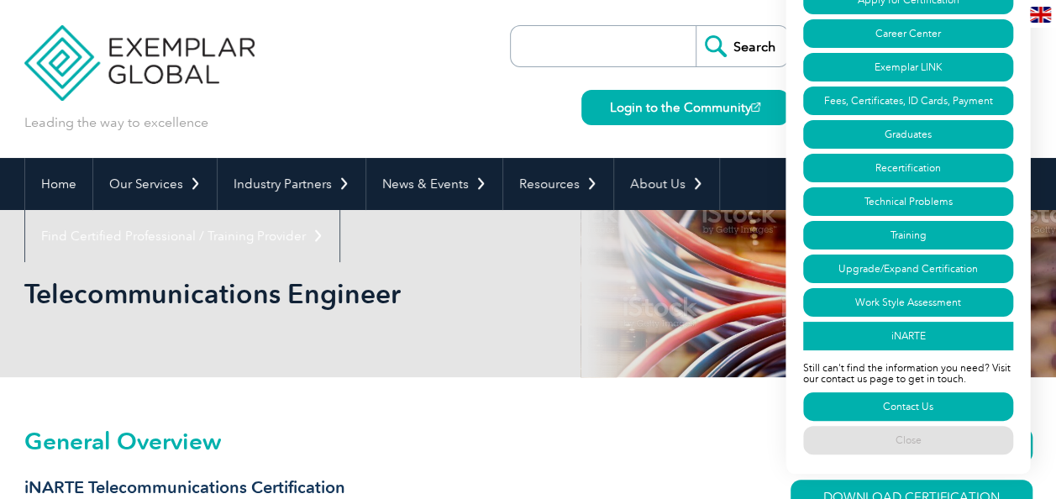
click at [892, 322] on link "iNARTE" at bounding box center [908, 336] width 210 height 29
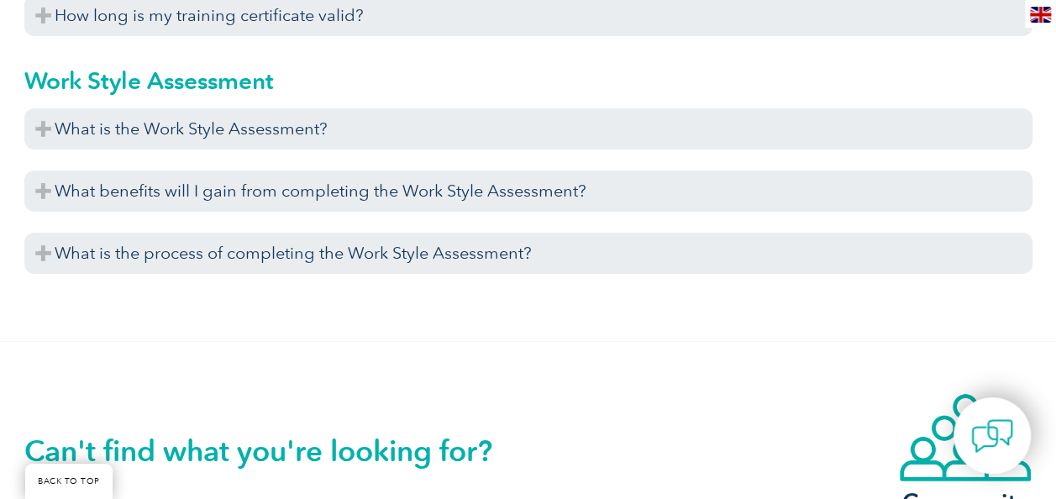
scroll to position [6769, 0]
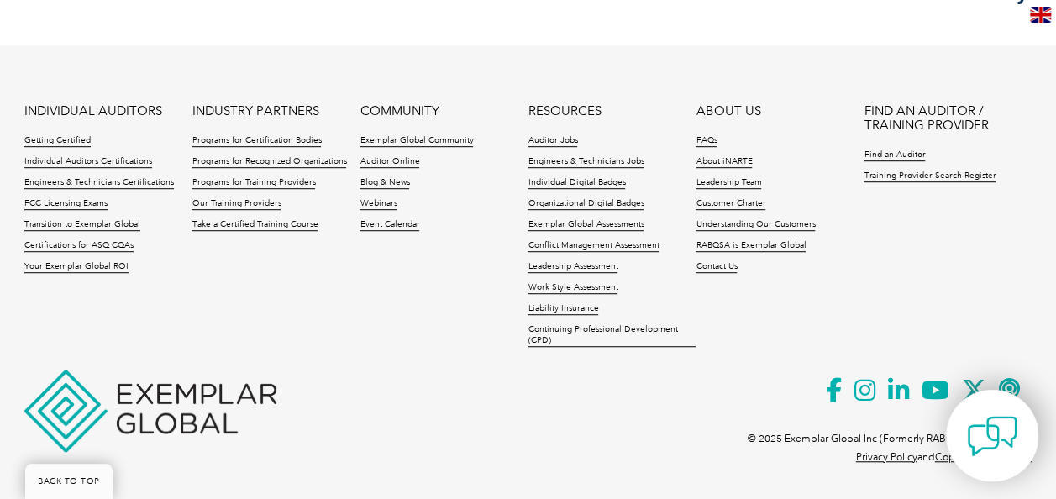
click at [968, 449] on img at bounding box center [992, 436] width 50 height 50
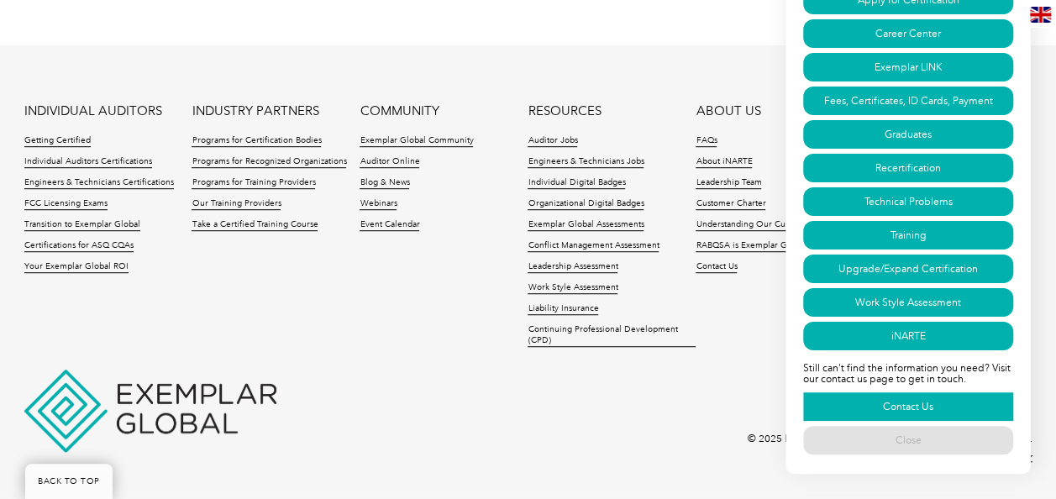
click at [910, 400] on link "Contact Us" at bounding box center [908, 406] width 210 height 29
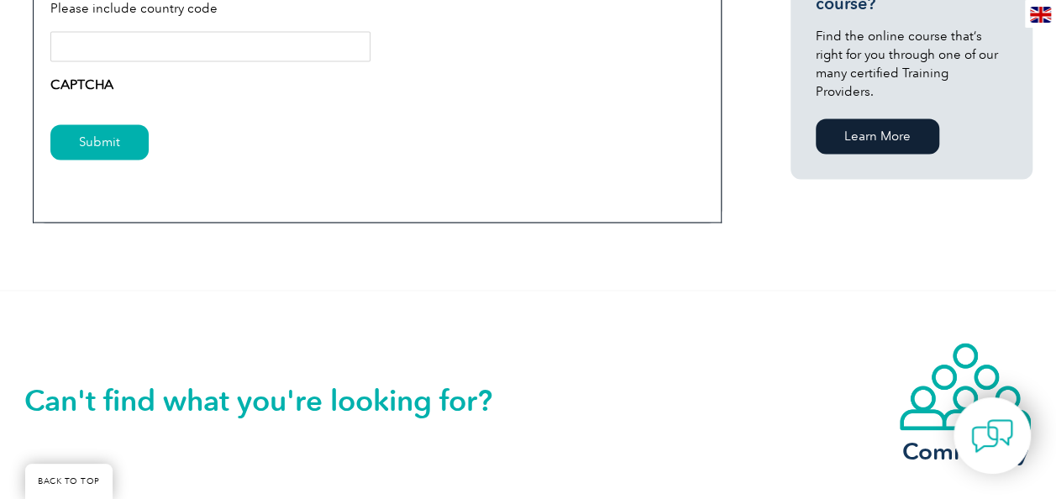
scroll to position [1149, 0]
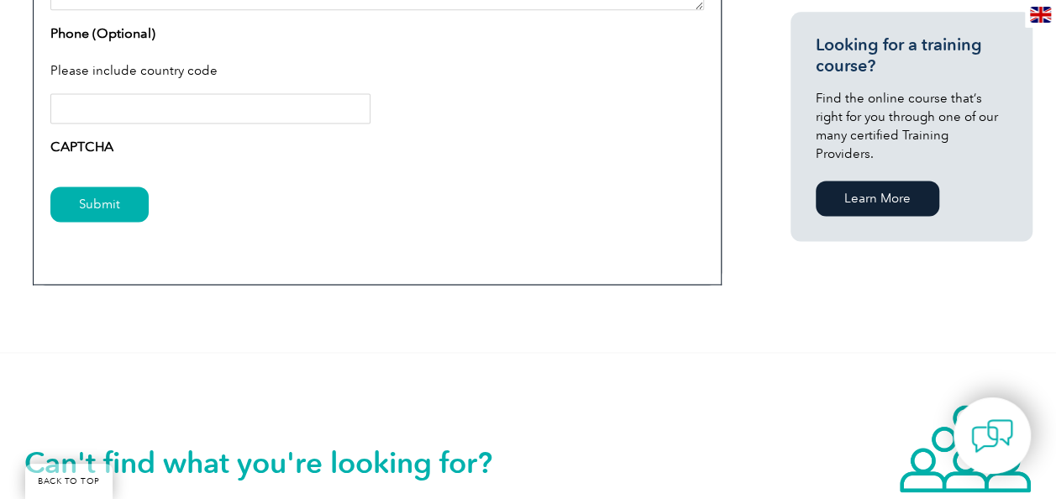
click at [159, 118] on input "Phone (Optional)" at bounding box center [210, 108] width 320 height 30
drag, startPoint x: 909, startPoint y: 154, endPoint x: 797, endPoint y: 174, distance: 113.5
click at [910, 155] on div "Looking for a training course? Find the online course that’s right for you thro…" at bounding box center [911, 127] width 191 height 186
